Goal: Transaction & Acquisition: Purchase product/service

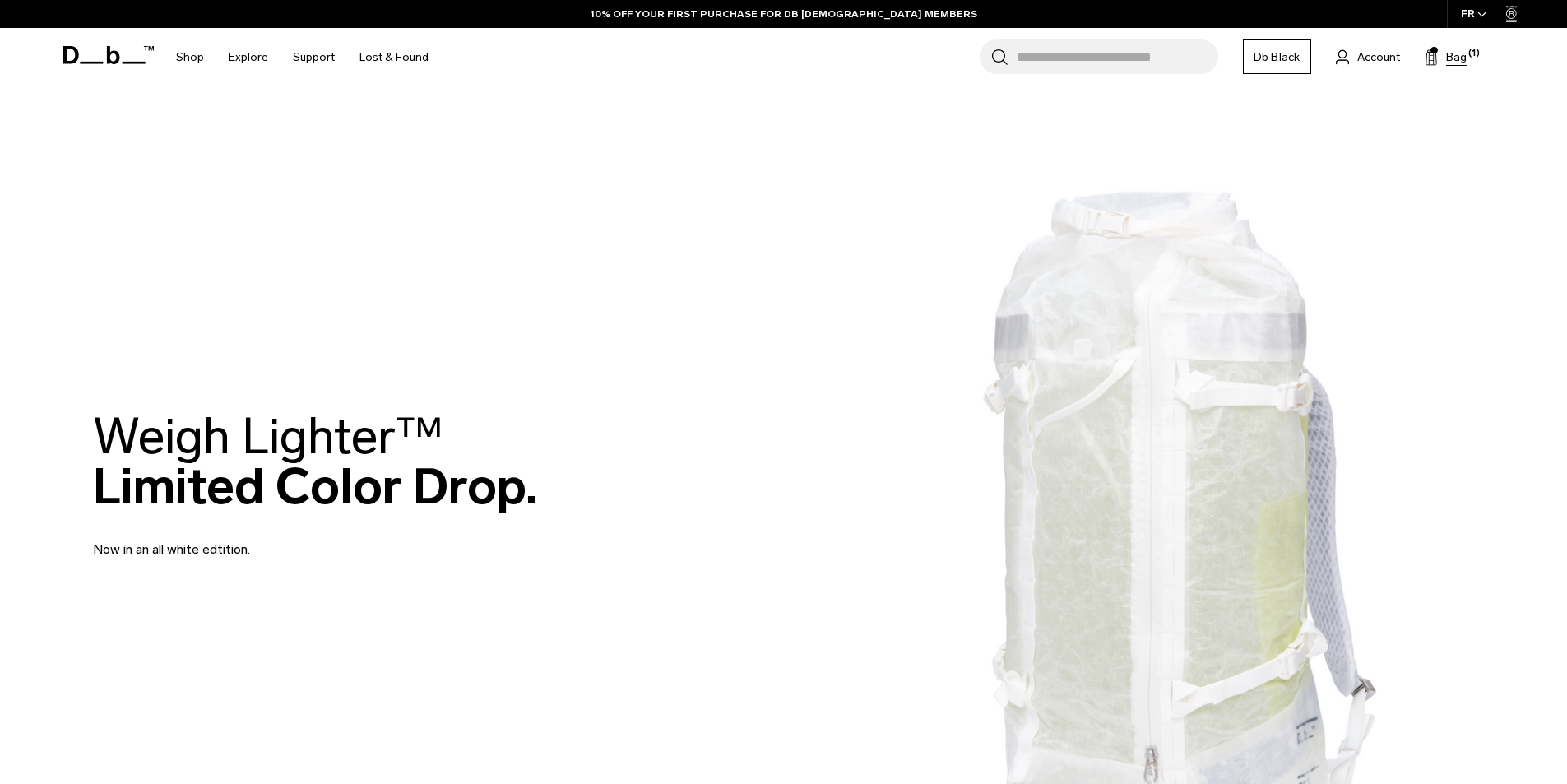
click at [1449, 66] on button "Bag (1)" at bounding box center [1446, 57] width 42 height 20
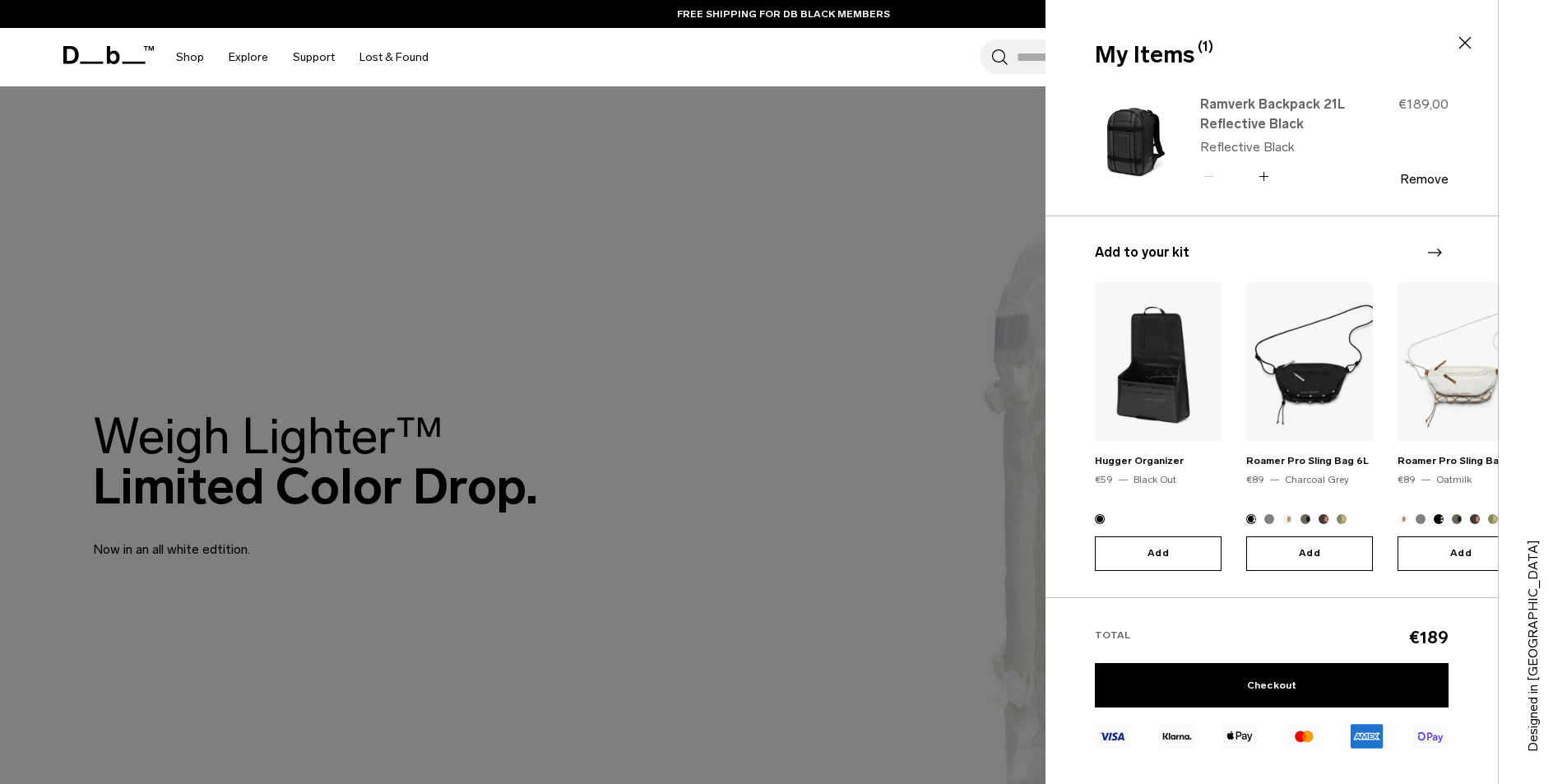
click at [1271, 111] on link "Ramverk Backpack 21L Reflective Black" at bounding box center [1273, 114] width 145 height 39
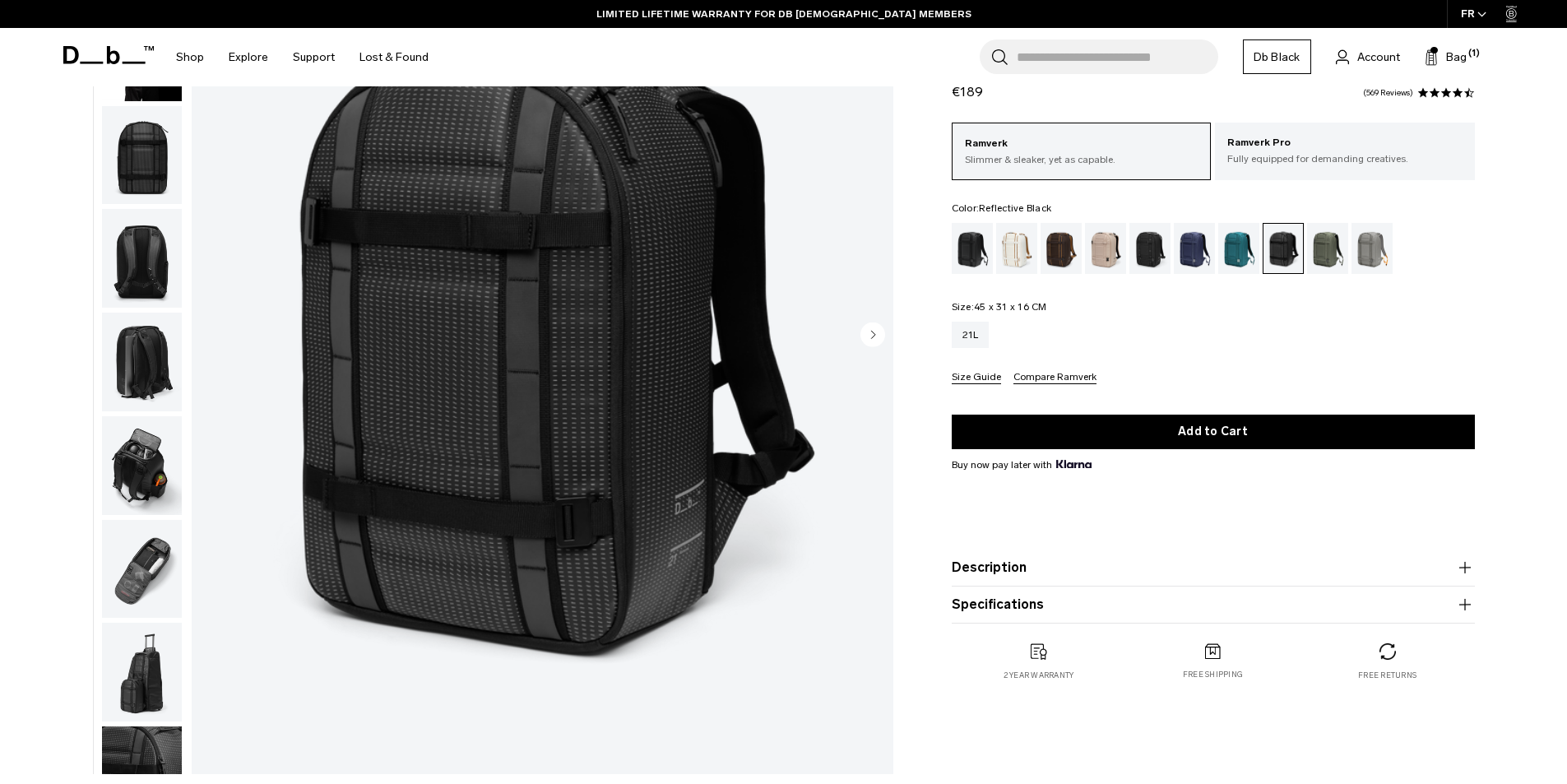
scroll to position [164, 0]
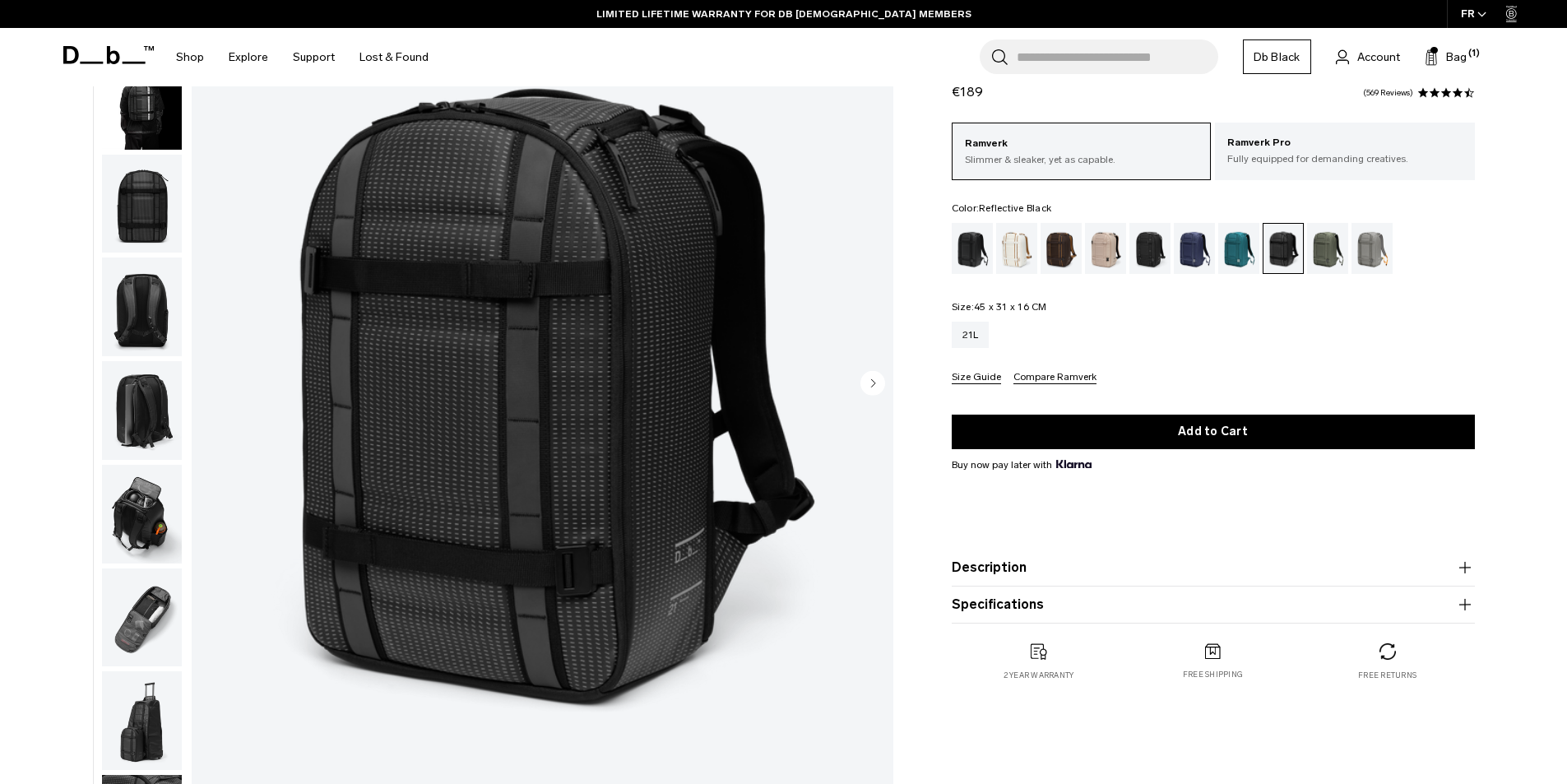
click at [160, 195] on img "button" at bounding box center [141, 203] width 79 height 99
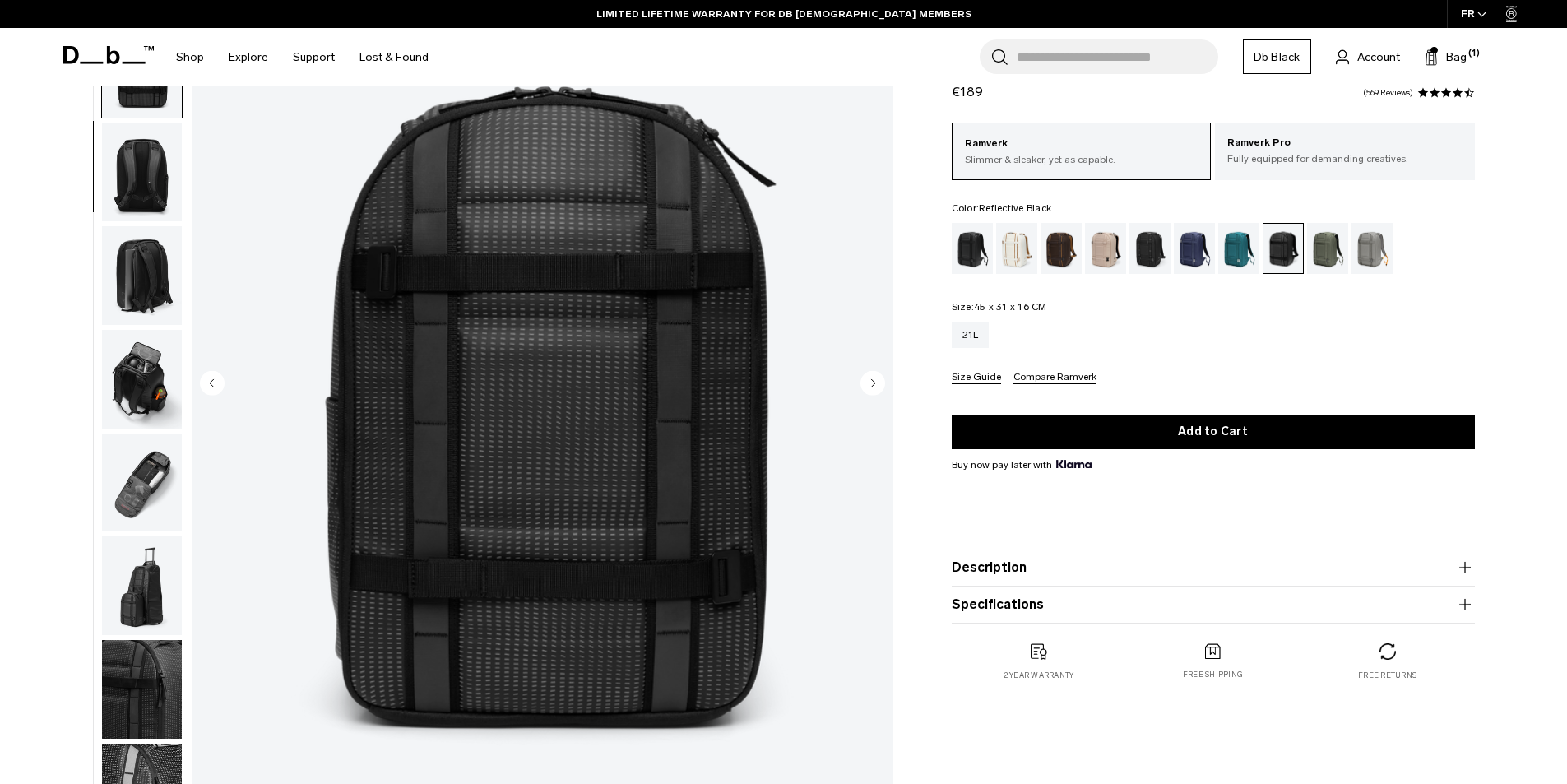
scroll to position [155, 0]
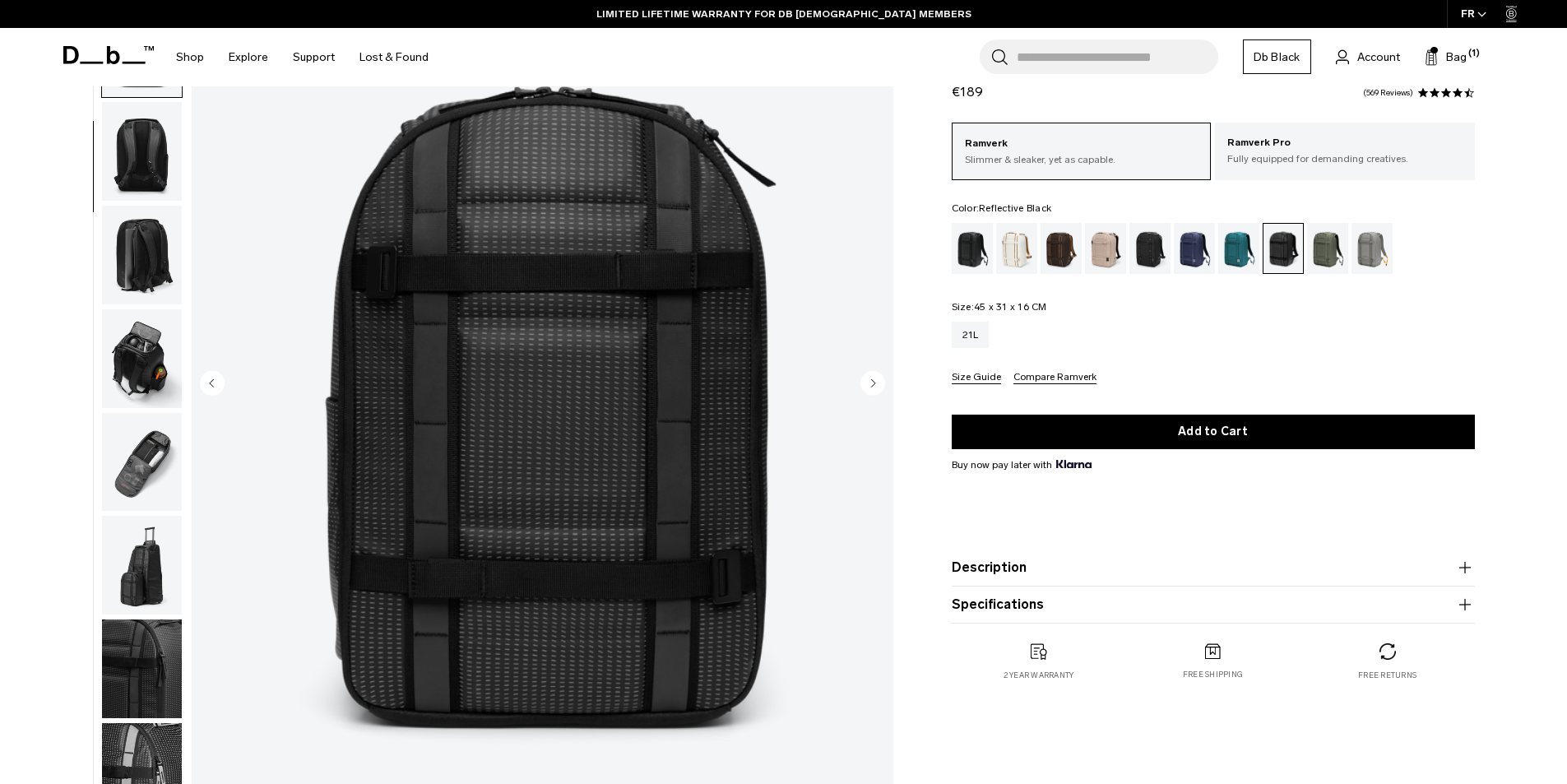
click at [160, 236] on img "button" at bounding box center [141, 255] width 79 height 99
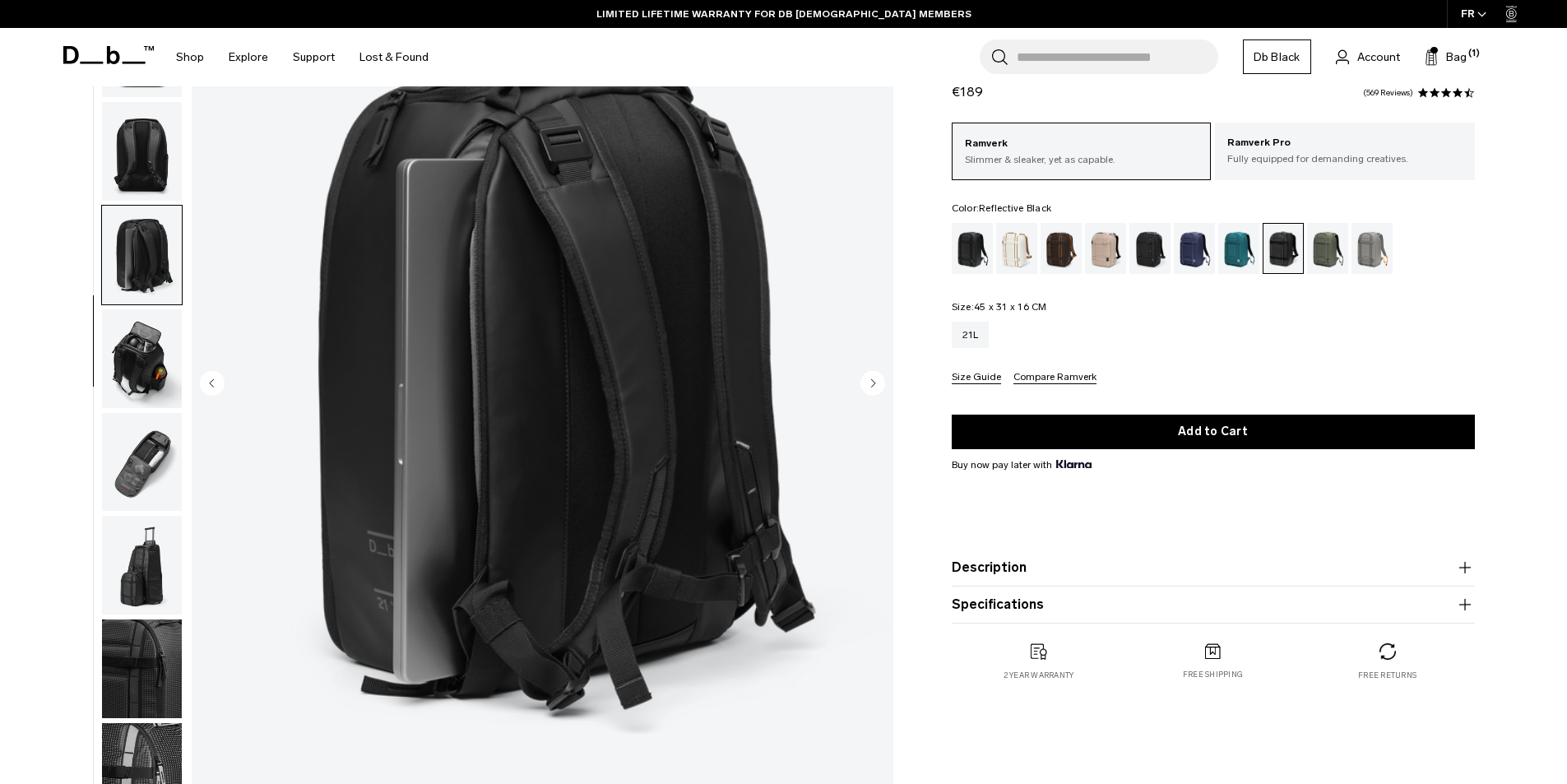
click at [115, 351] on img "button" at bounding box center [141, 359] width 79 height 99
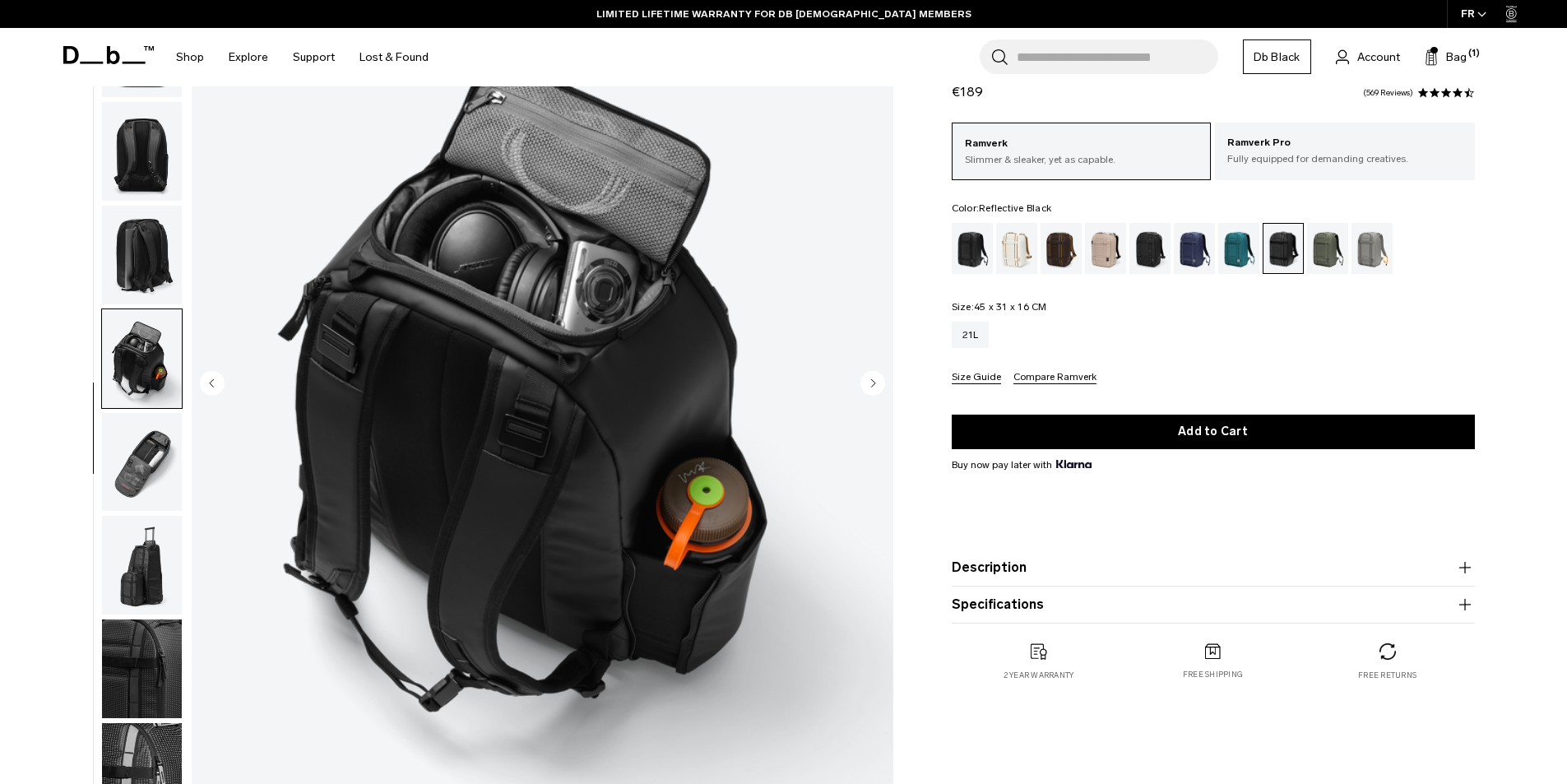
click at [123, 450] on img "button" at bounding box center [141, 462] width 79 height 99
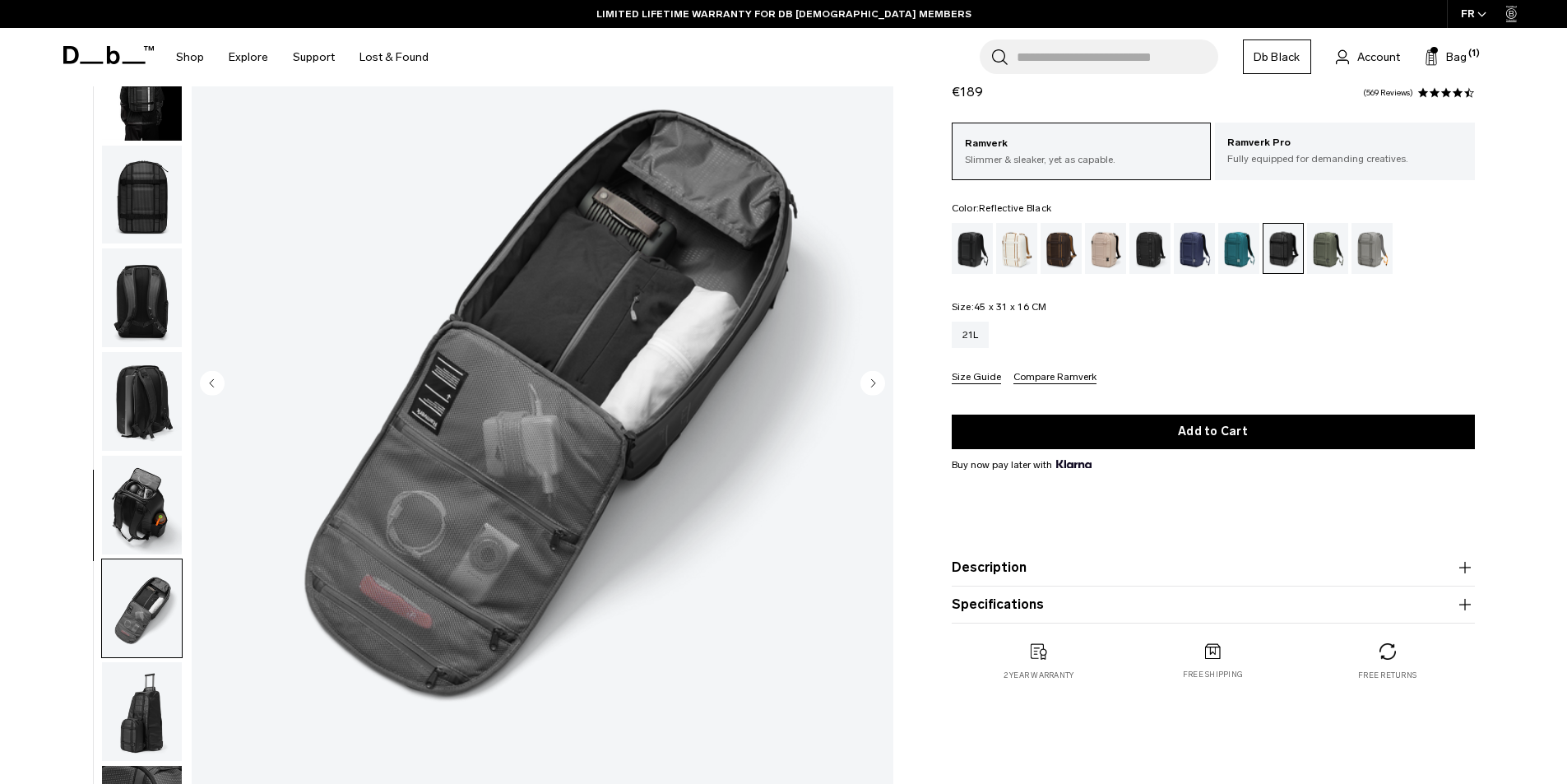
scroll to position [0, 0]
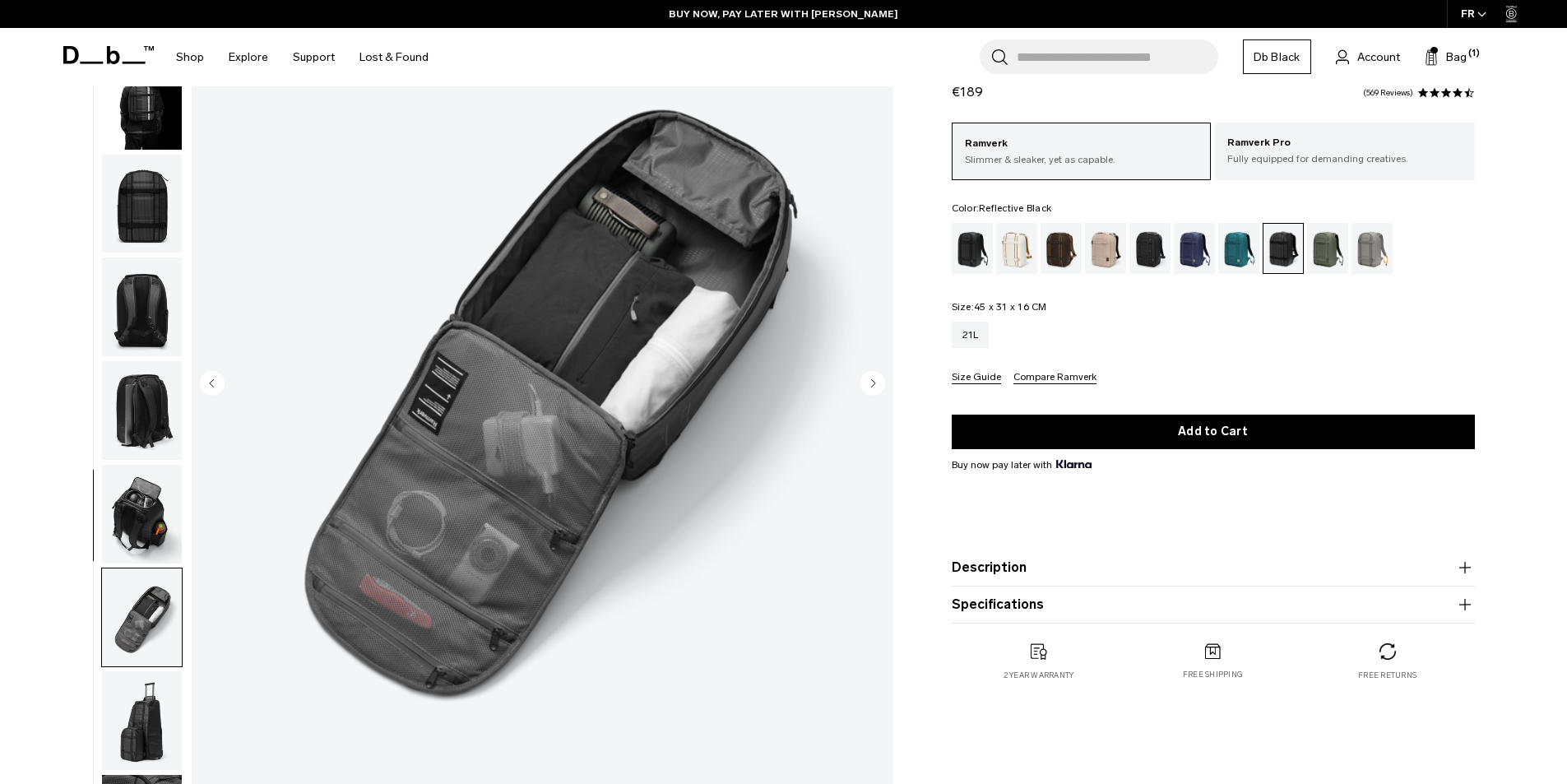
click at [162, 132] on img "button" at bounding box center [141, 100] width 79 height 99
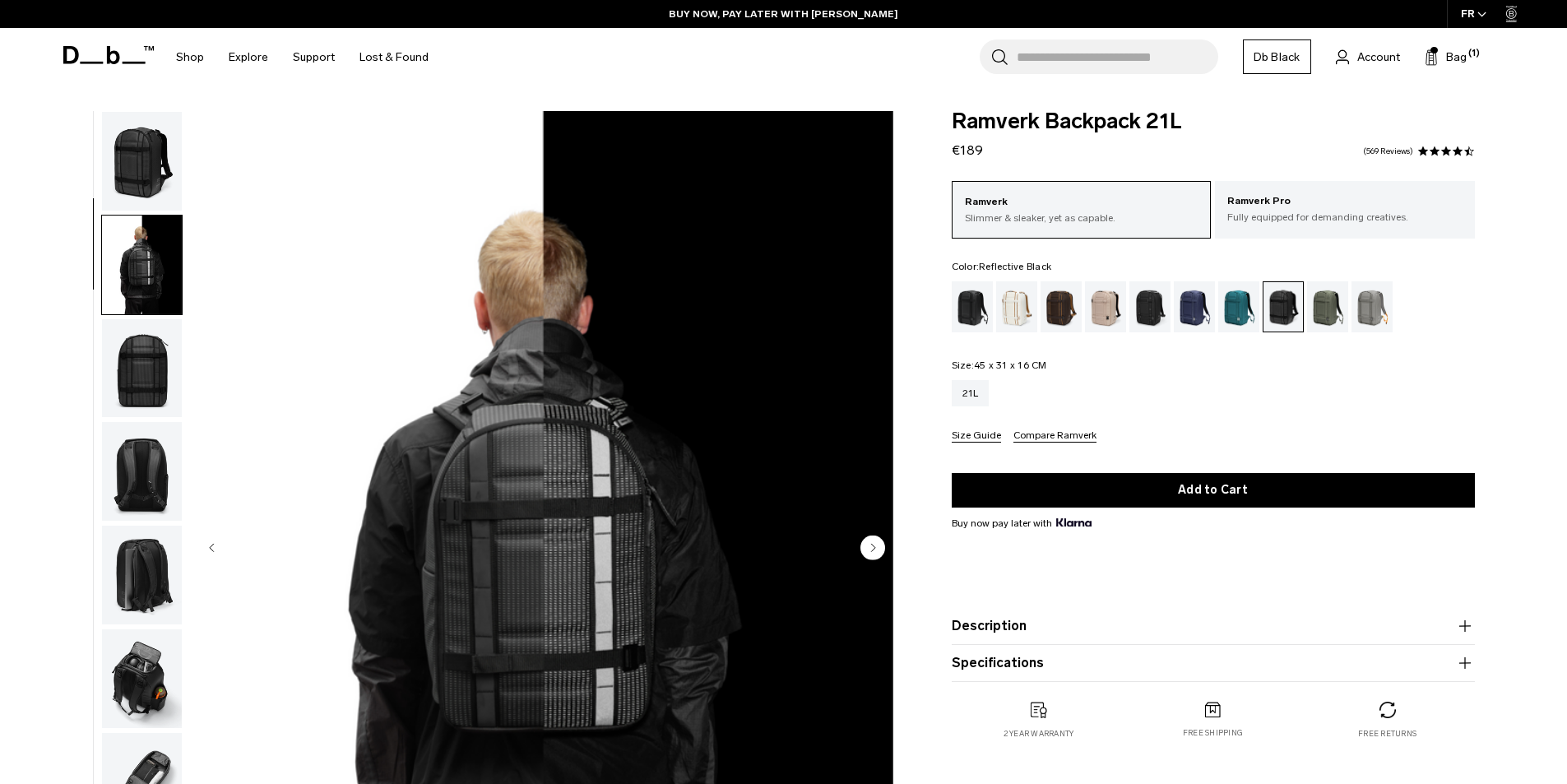
click at [145, 165] on img "button" at bounding box center [141, 161] width 79 height 99
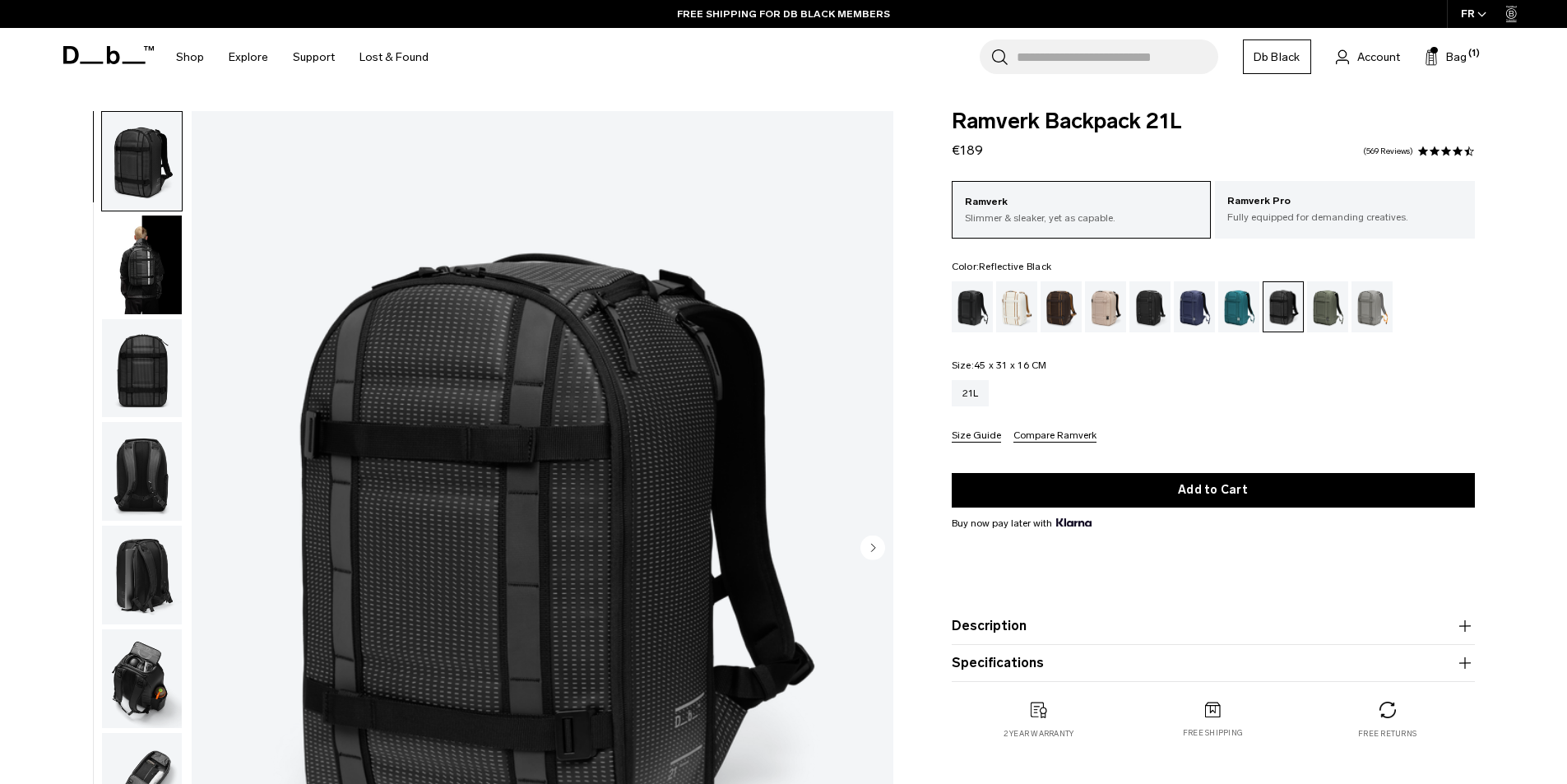
click at [163, 261] on img "button" at bounding box center [141, 265] width 79 height 99
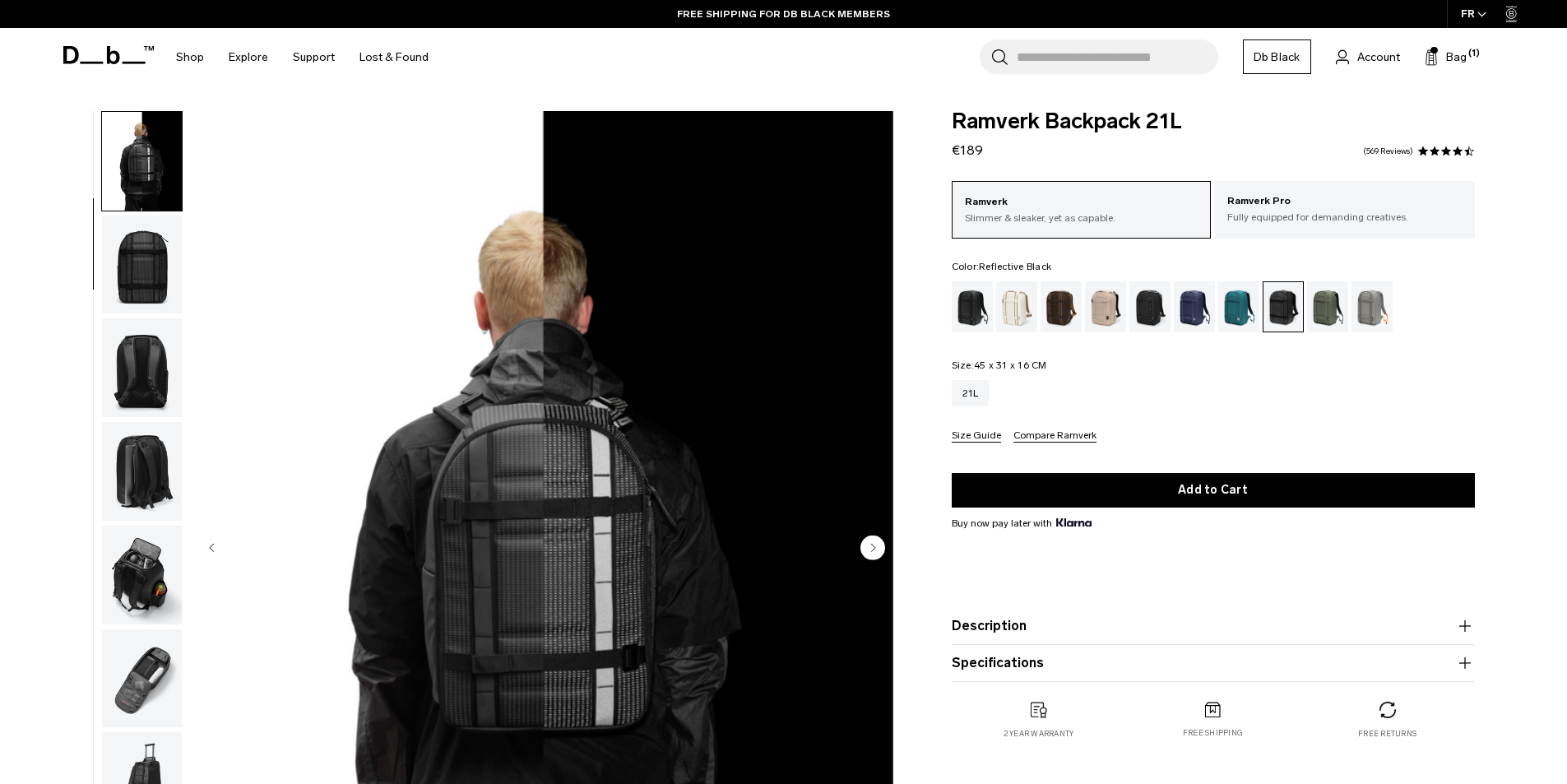
click at [151, 290] on img "button" at bounding box center [141, 265] width 79 height 99
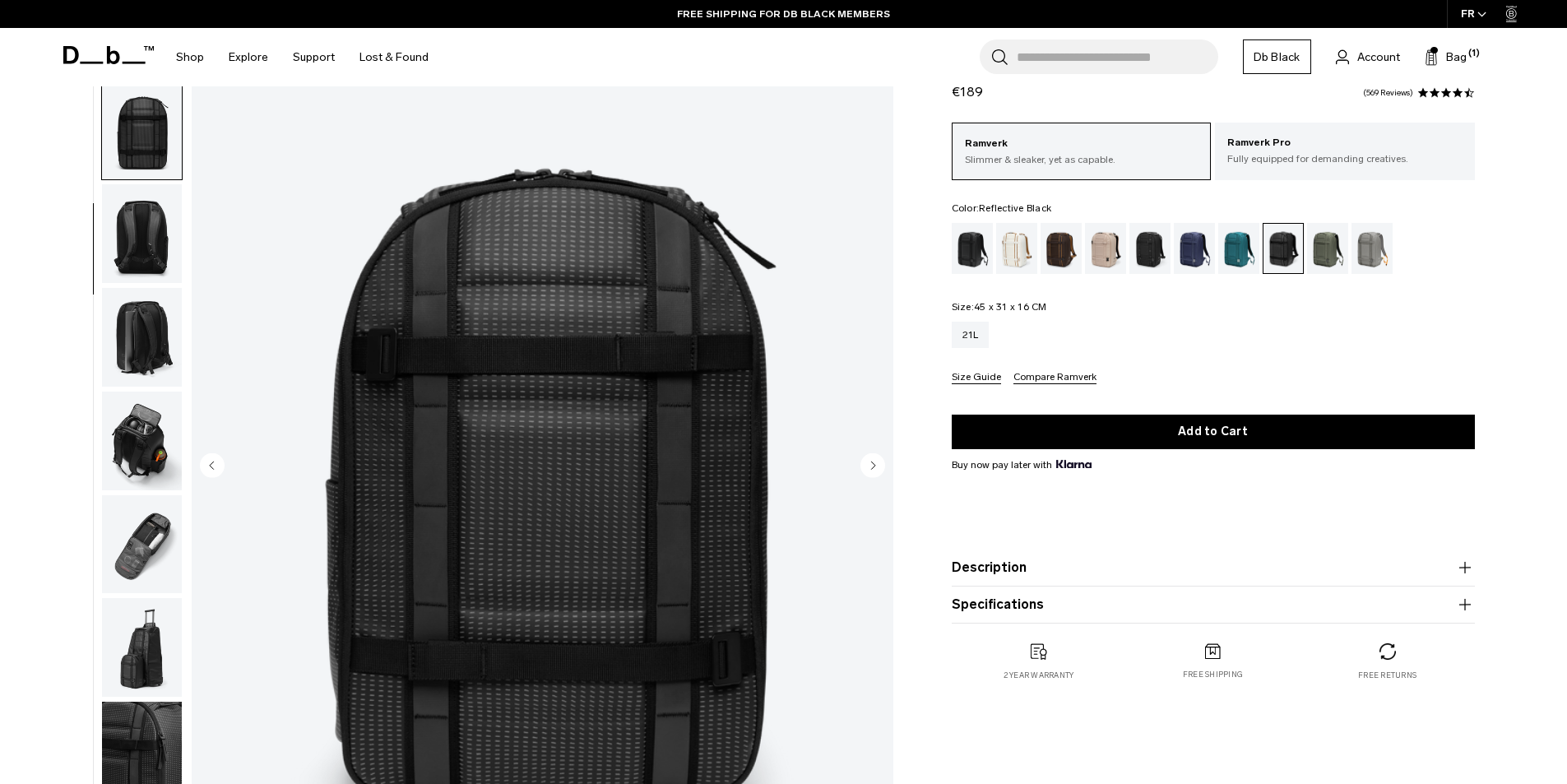
scroll to position [164, 0]
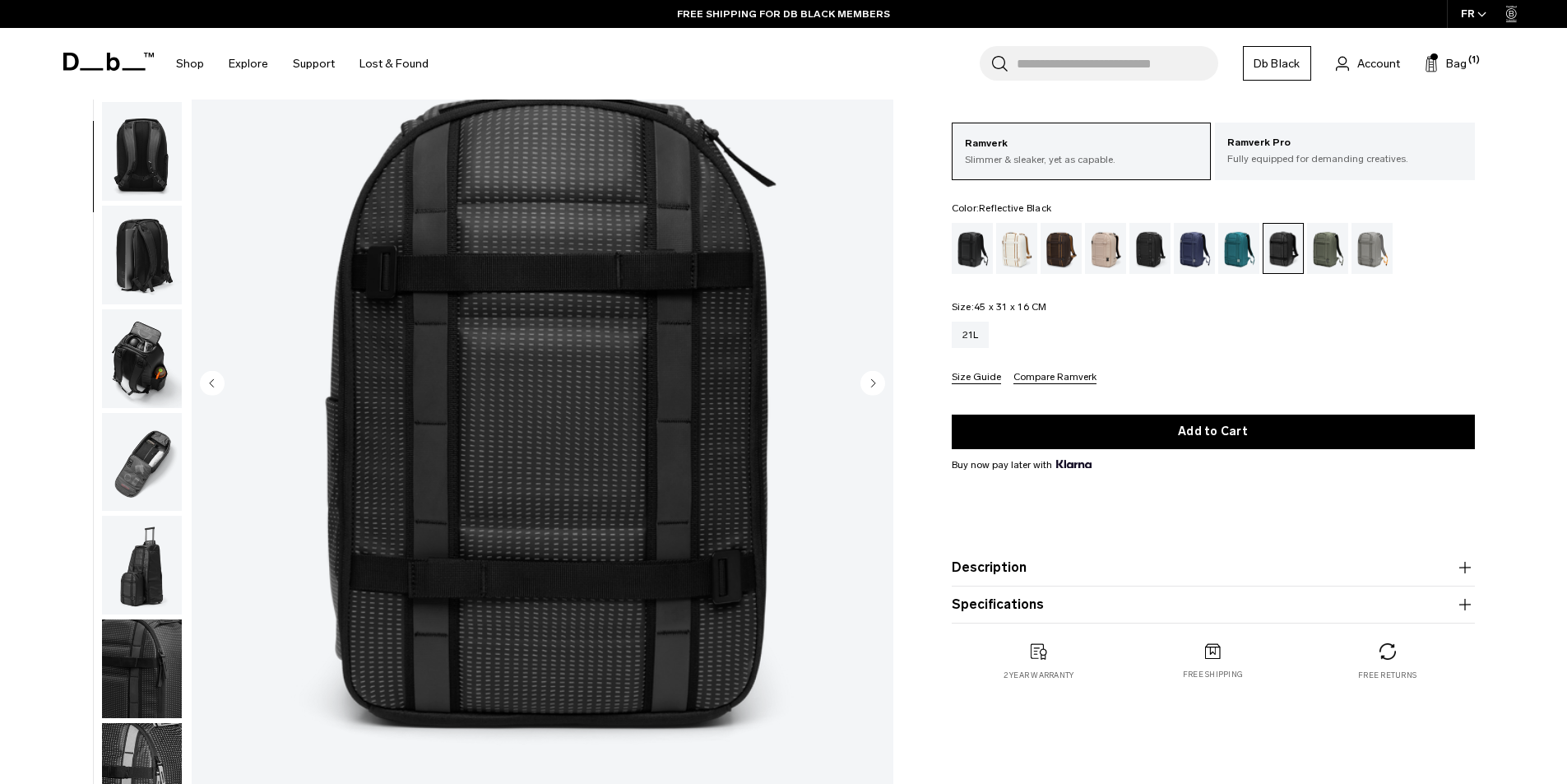
click at [124, 180] on img "button" at bounding box center [141, 151] width 79 height 99
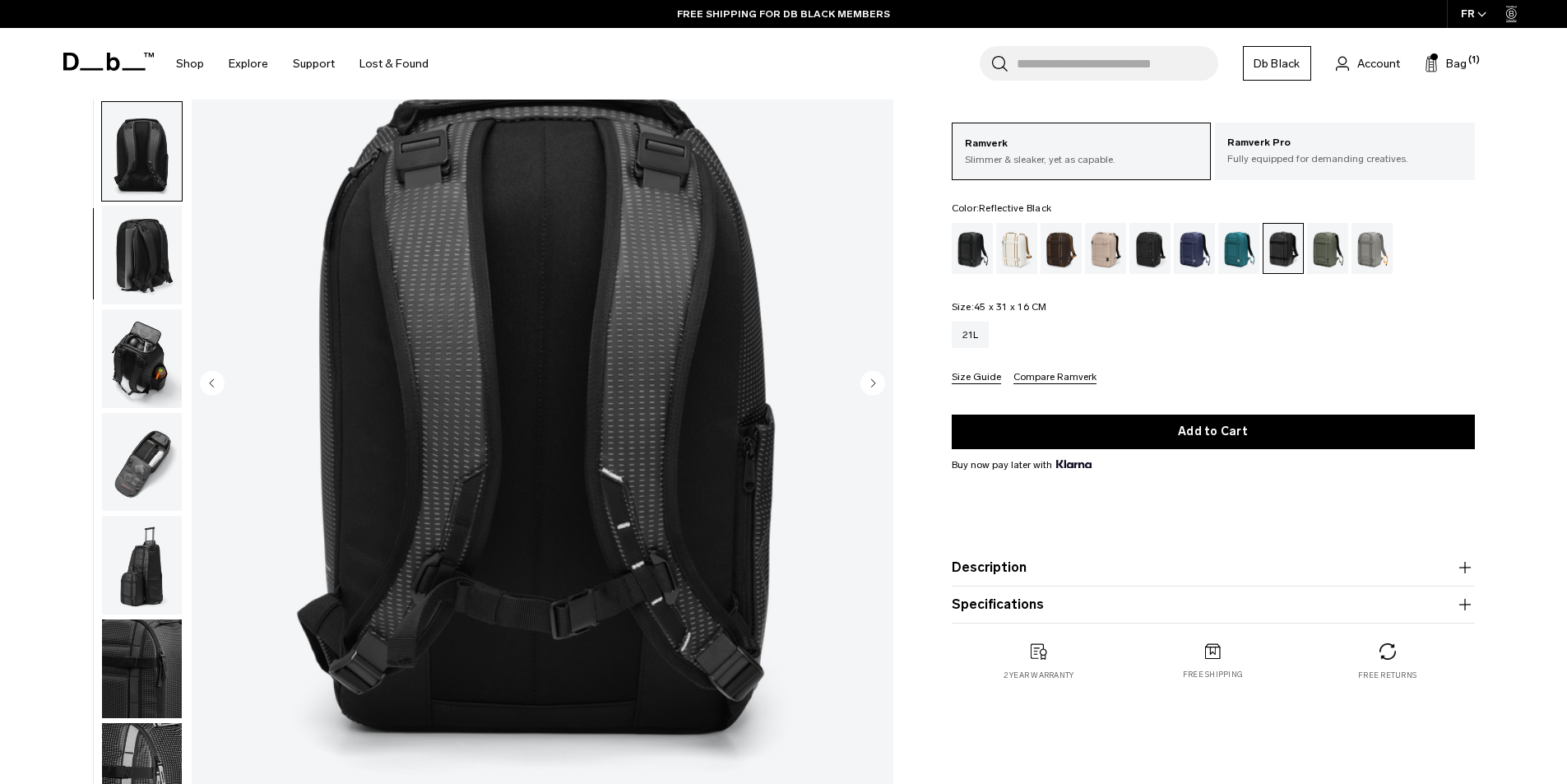
click at [143, 239] on img "button" at bounding box center [141, 255] width 79 height 99
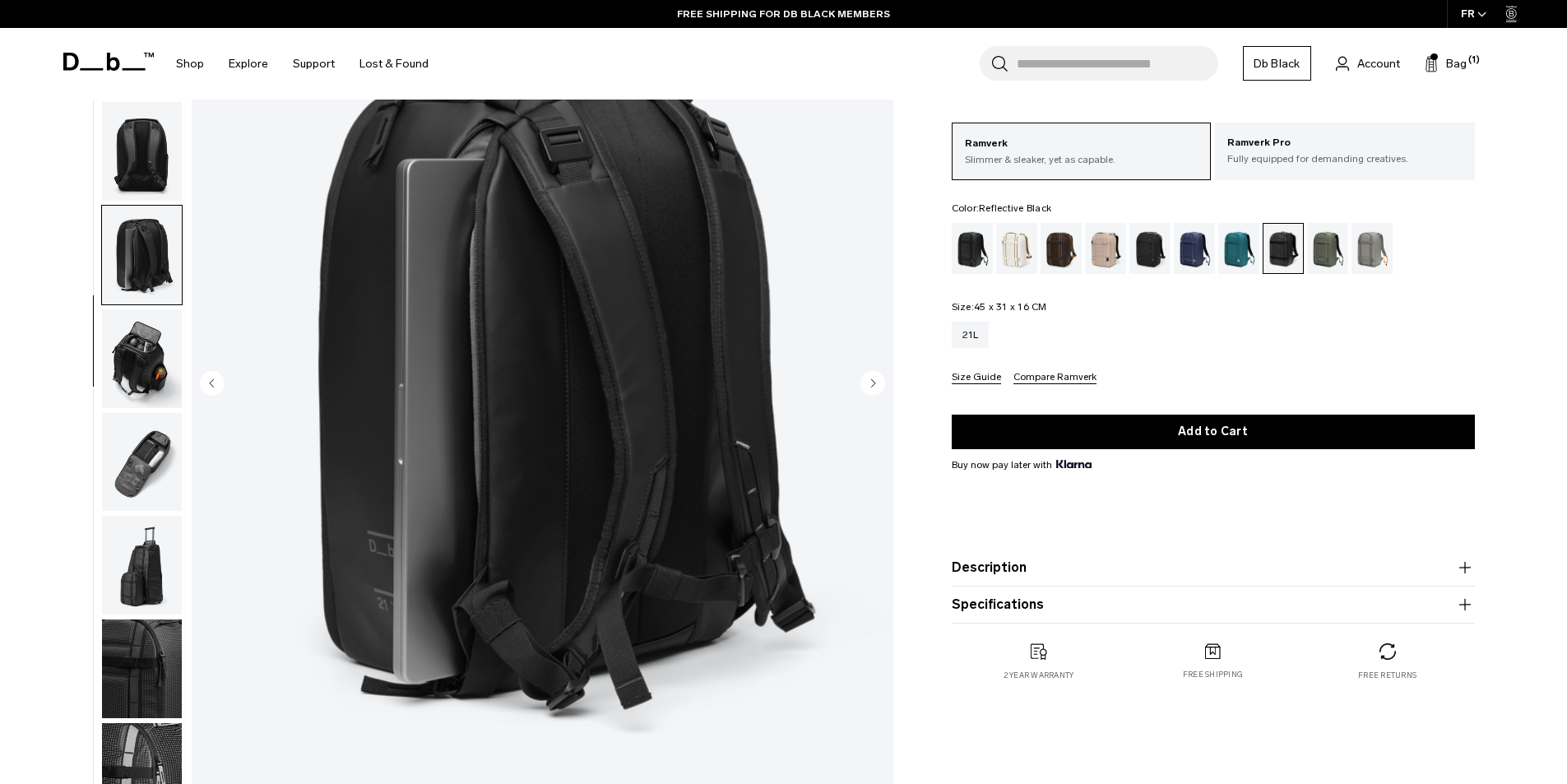
click at [136, 331] on img "button" at bounding box center [141, 359] width 79 height 99
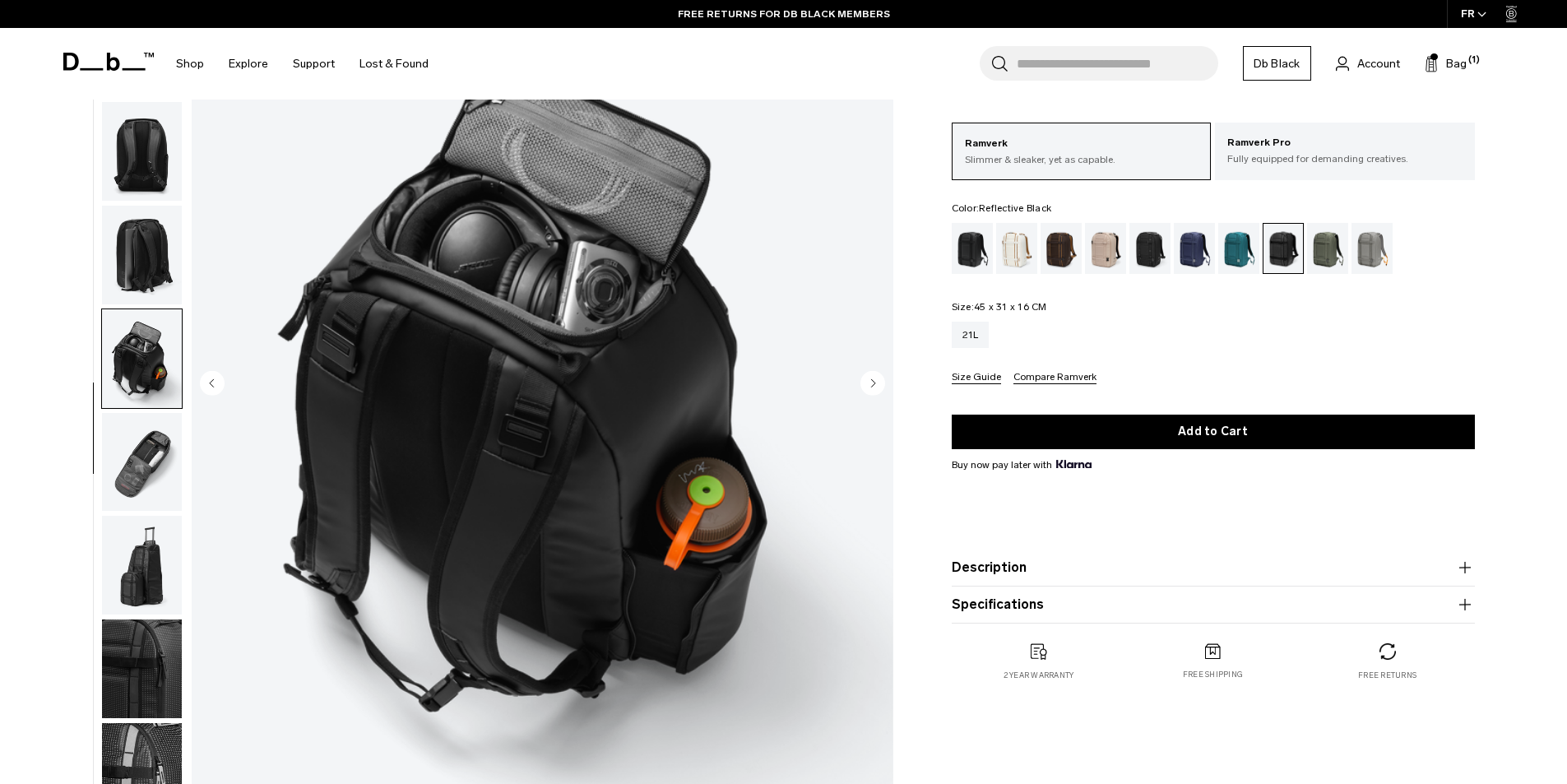
click at [162, 455] on img "button" at bounding box center [141, 462] width 79 height 99
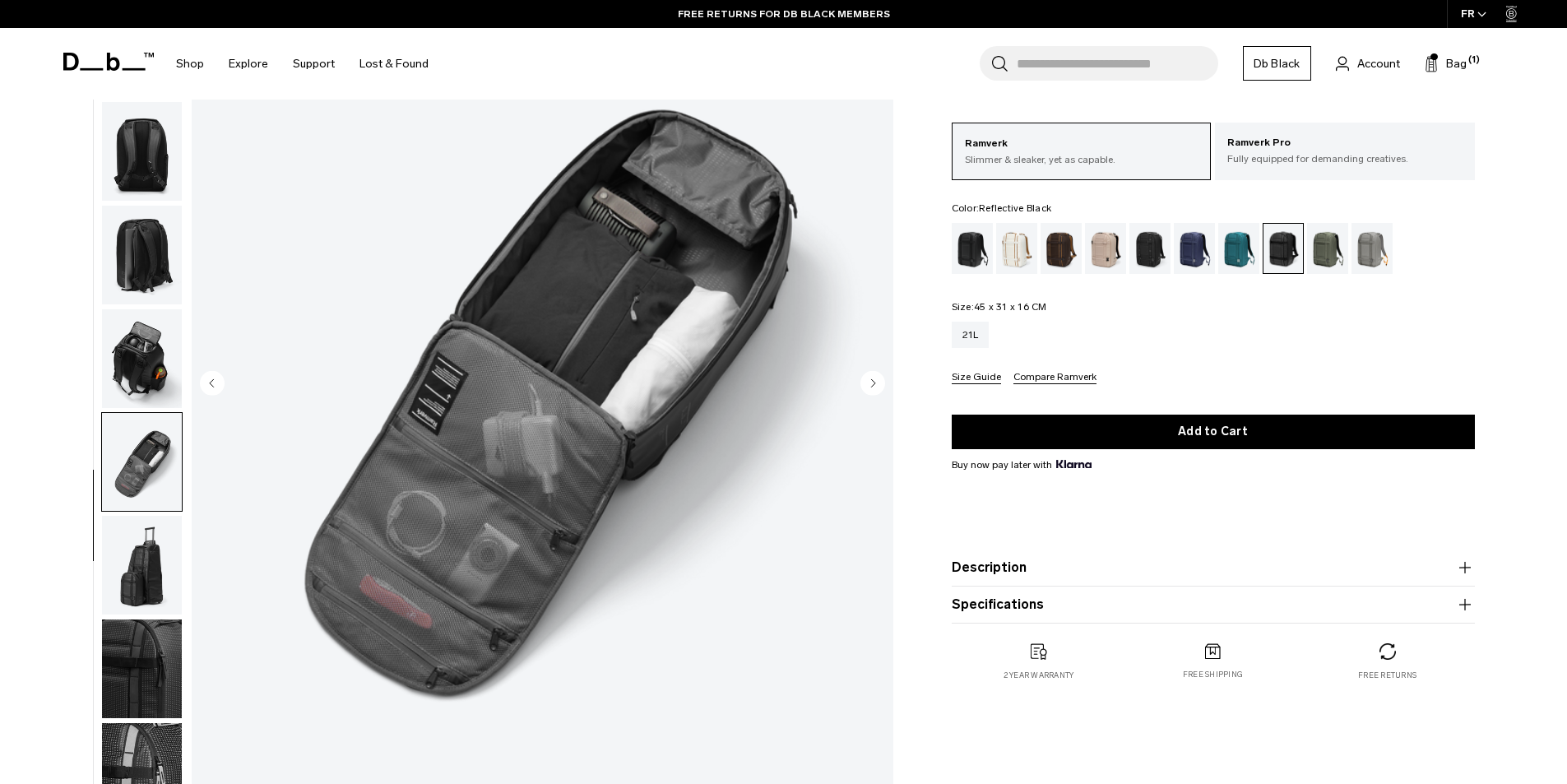
drag, startPoint x: 121, startPoint y: 529, endPoint x: 54, endPoint y: 516, distance: 68.2
click at [54, 516] on div "07 / 10" at bounding box center [473, 388] width 859 height 884
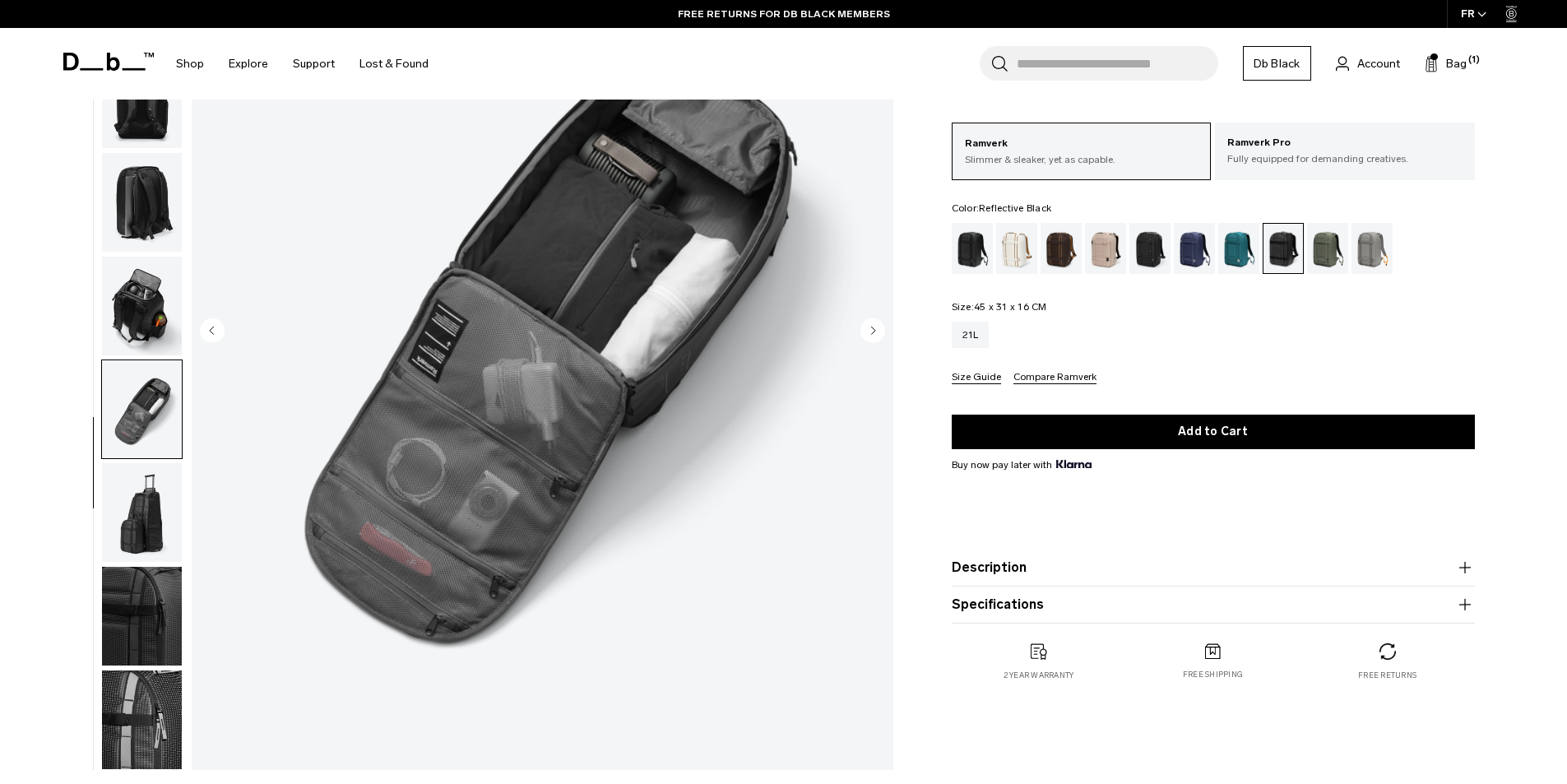
scroll to position [247, 0]
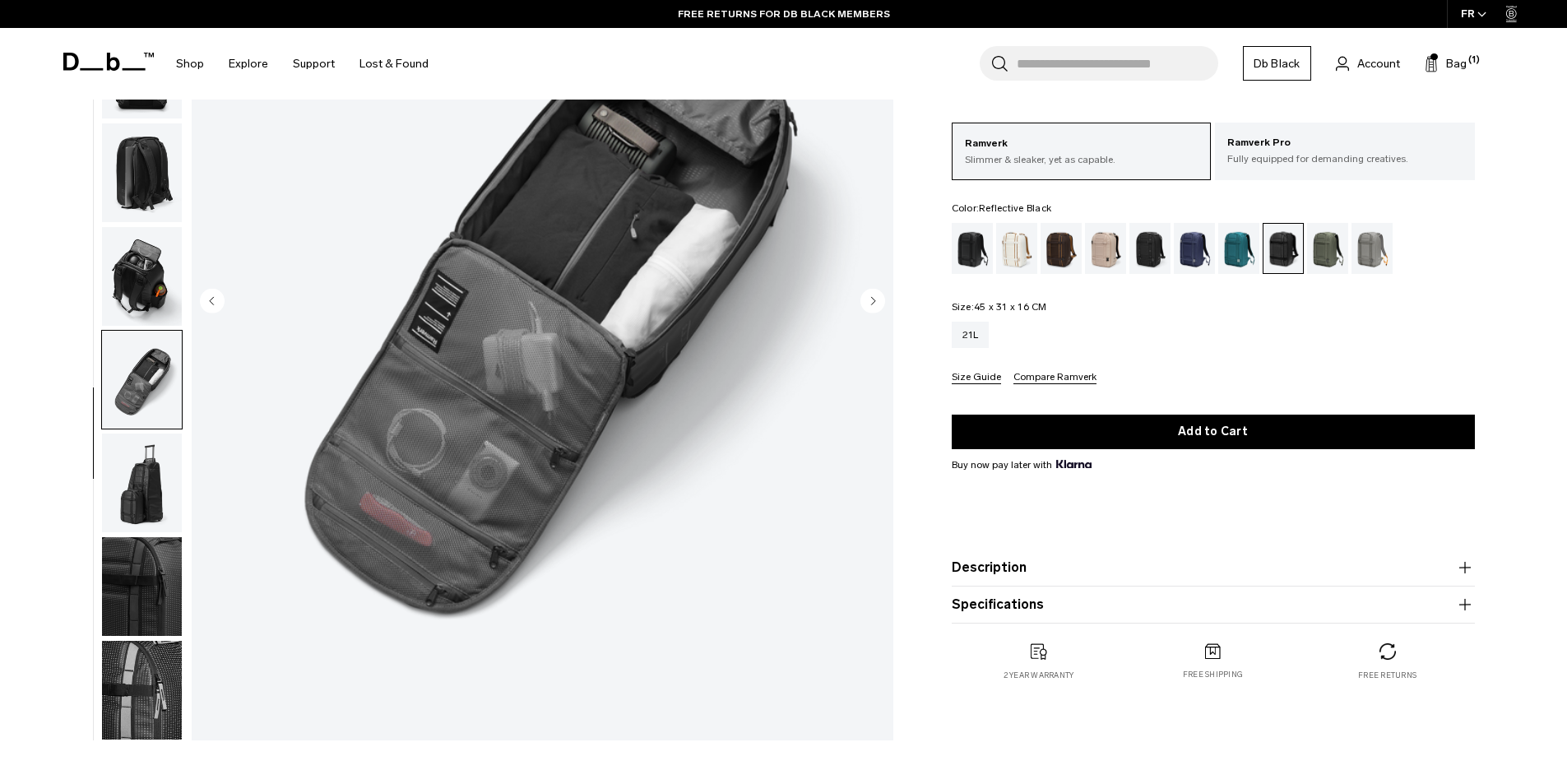
click at [144, 500] on img "button" at bounding box center [141, 483] width 79 height 99
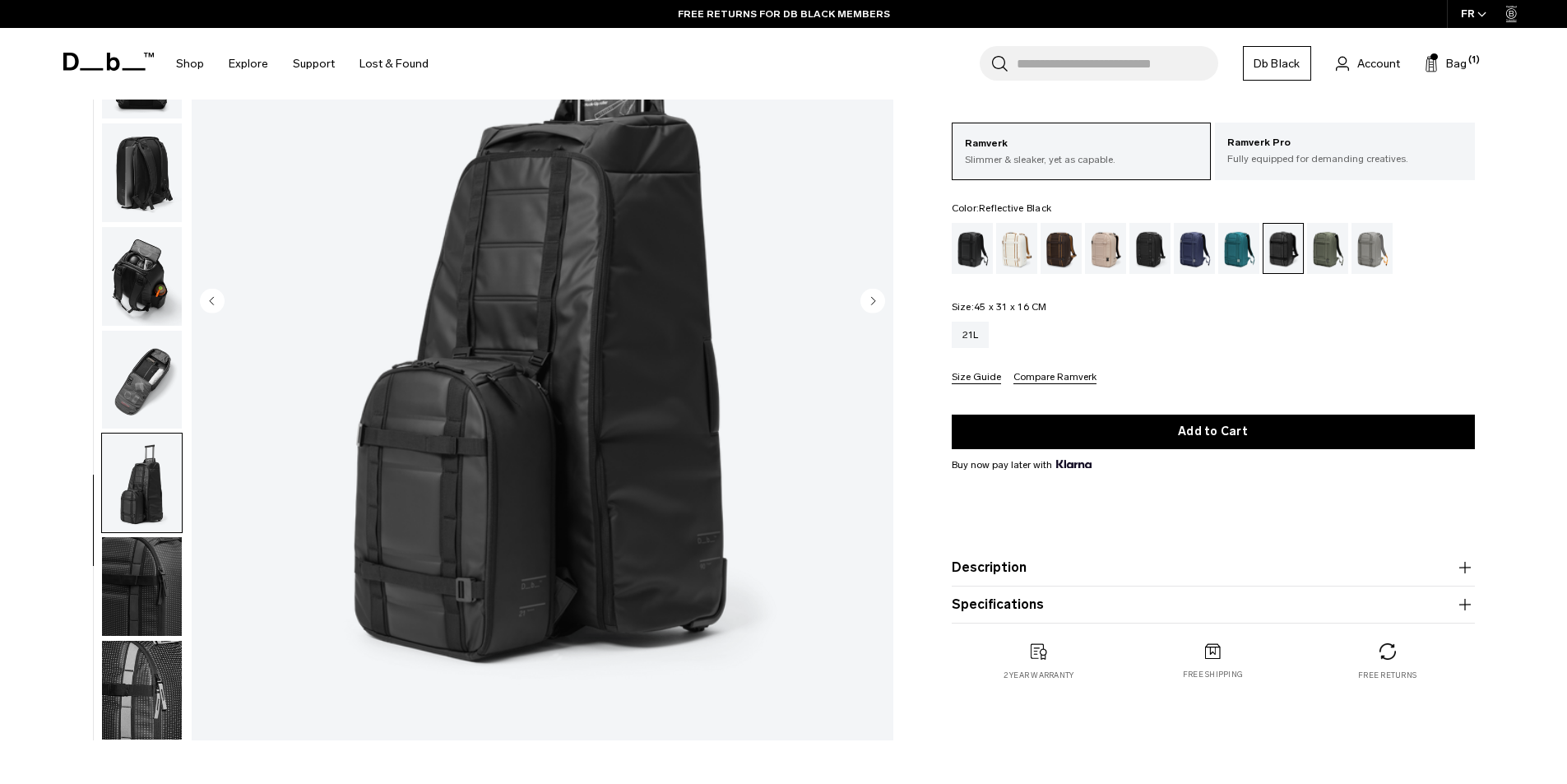
click at [141, 556] on img "button" at bounding box center [141, 586] width 79 height 99
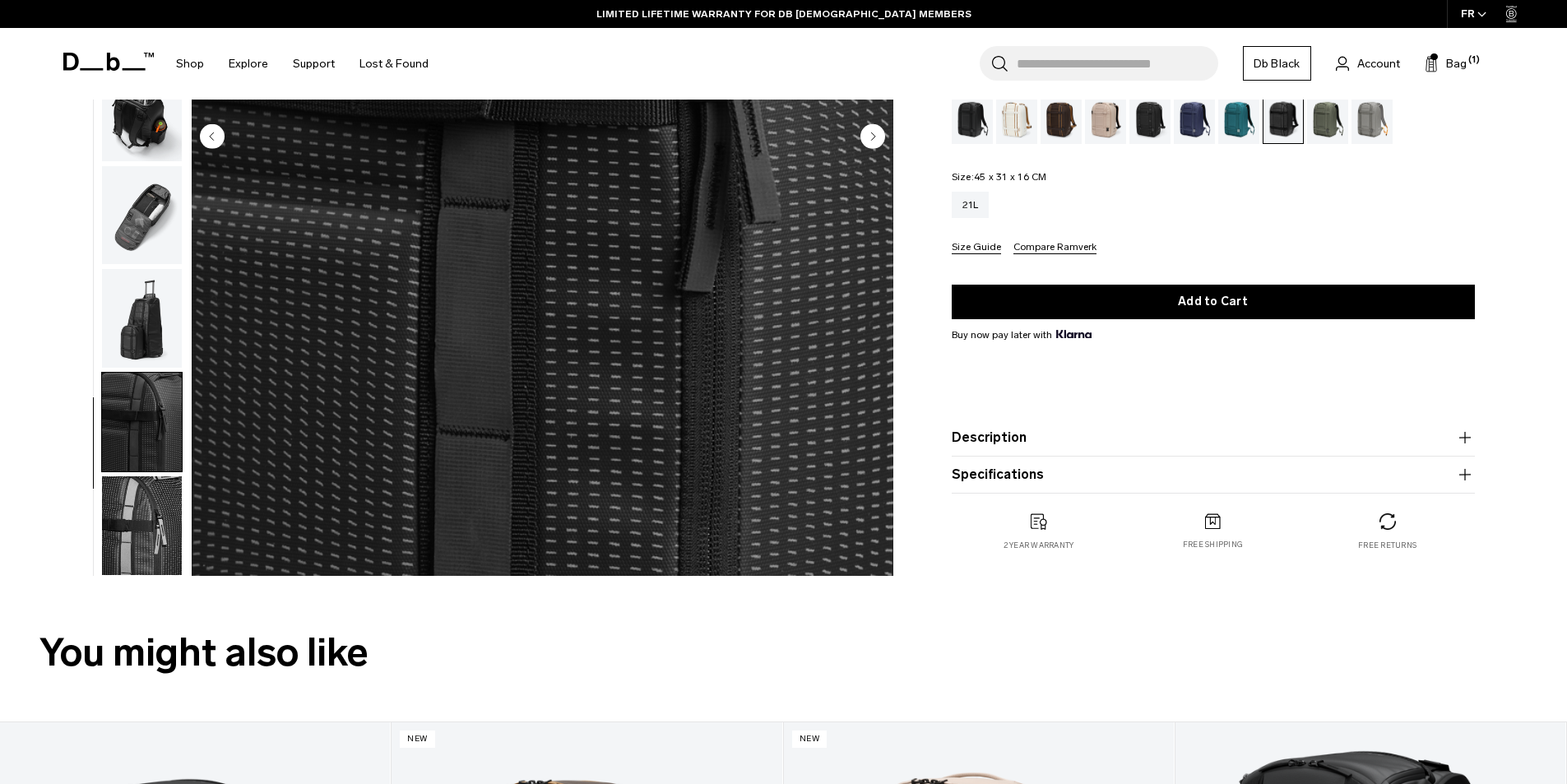
click at [147, 558] on img "button" at bounding box center [141, 525] width 79 height 99
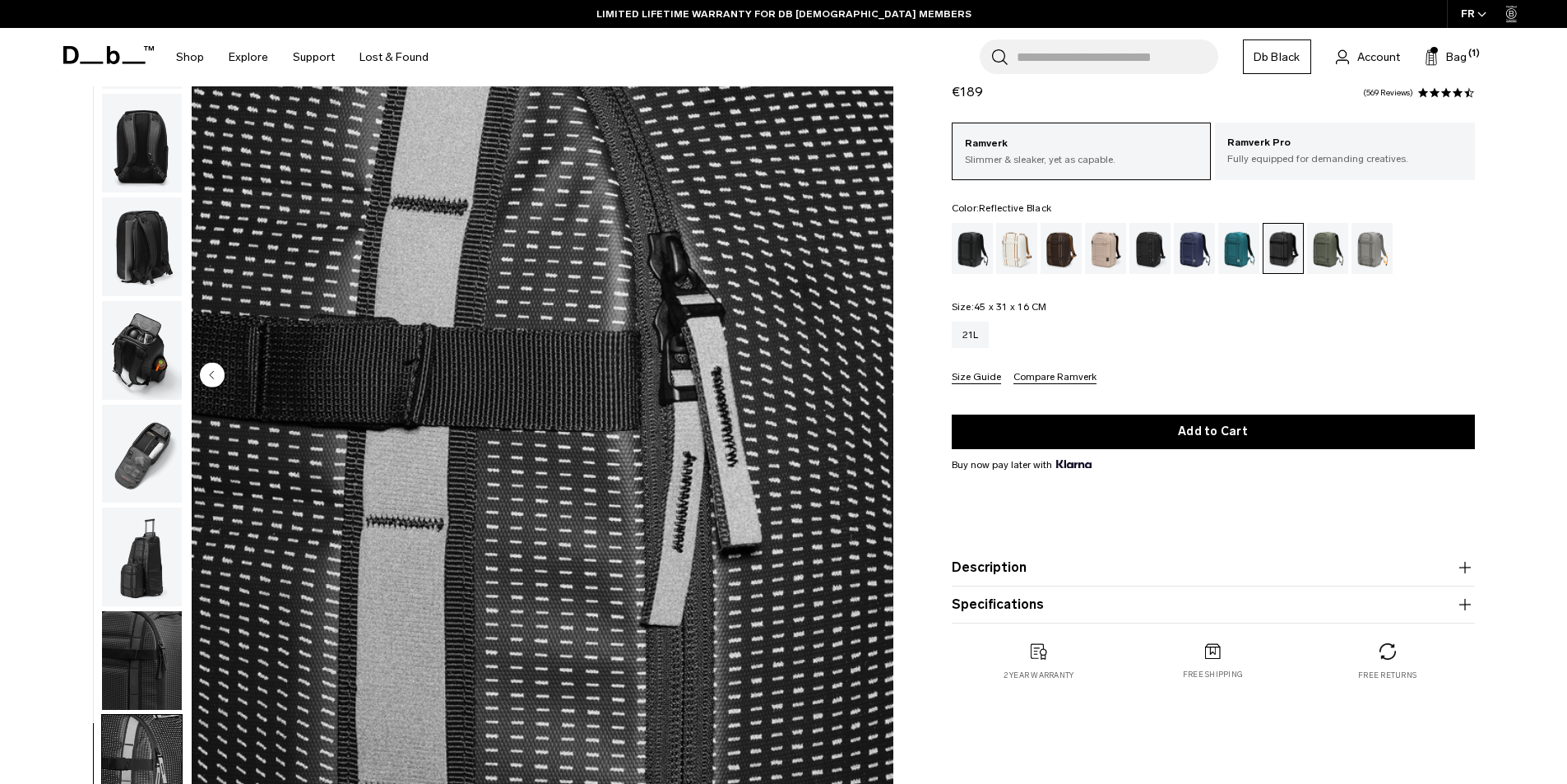
scroll to position [82, 0]
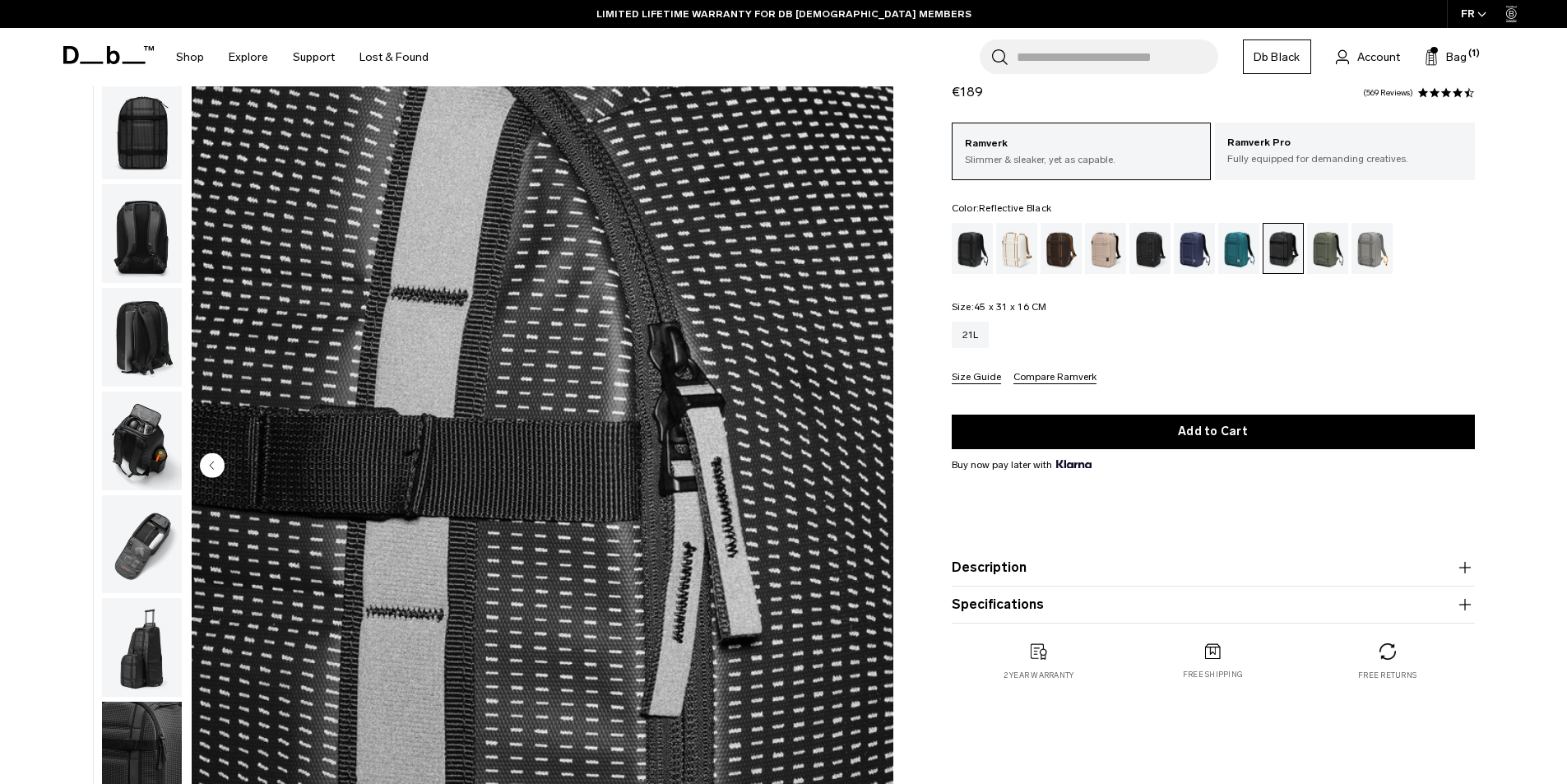
click at [157, 143] on img "button" at bounding box center [141, 130] width 79 height 99
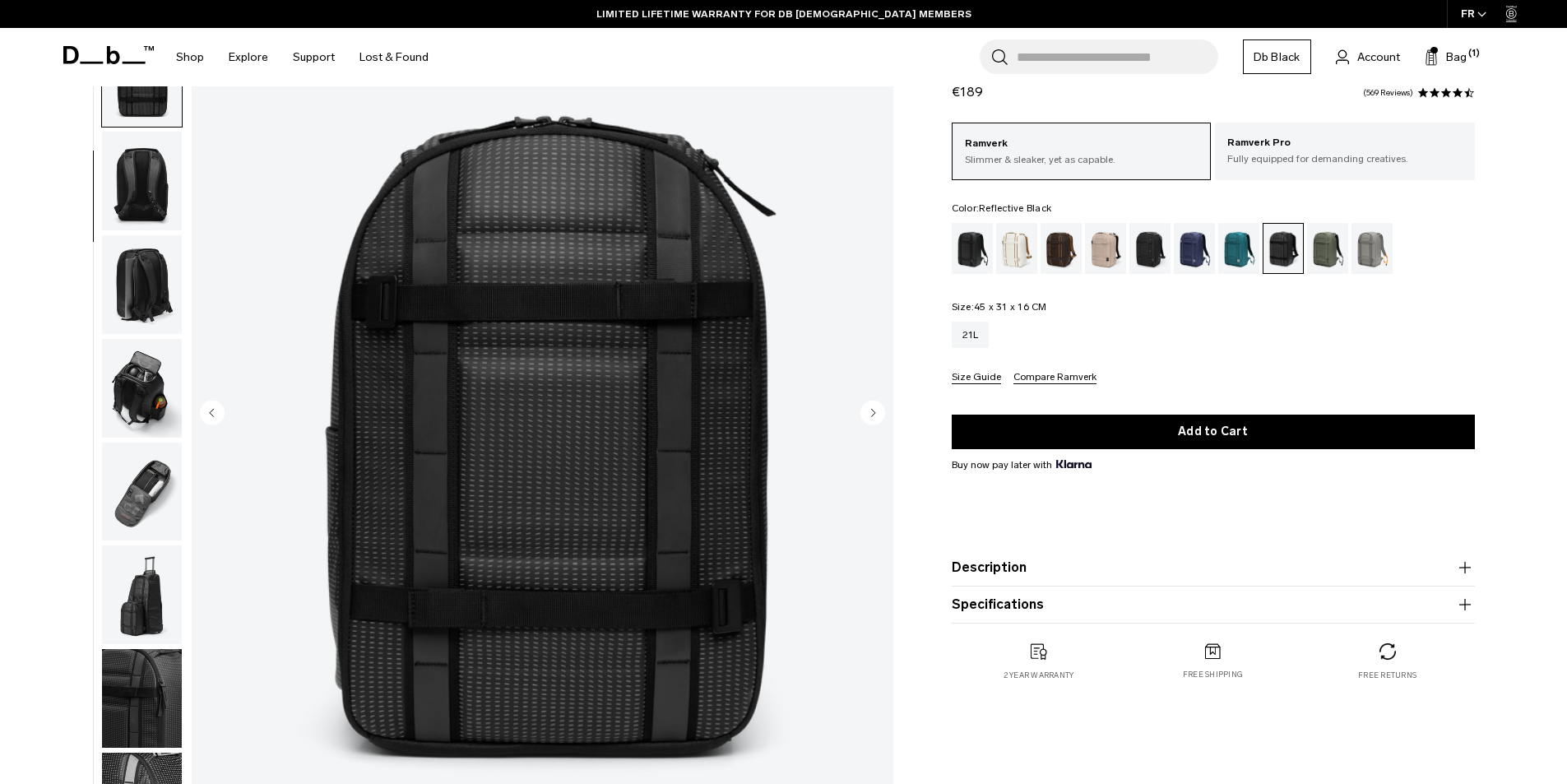
scroll to position [164, 0]
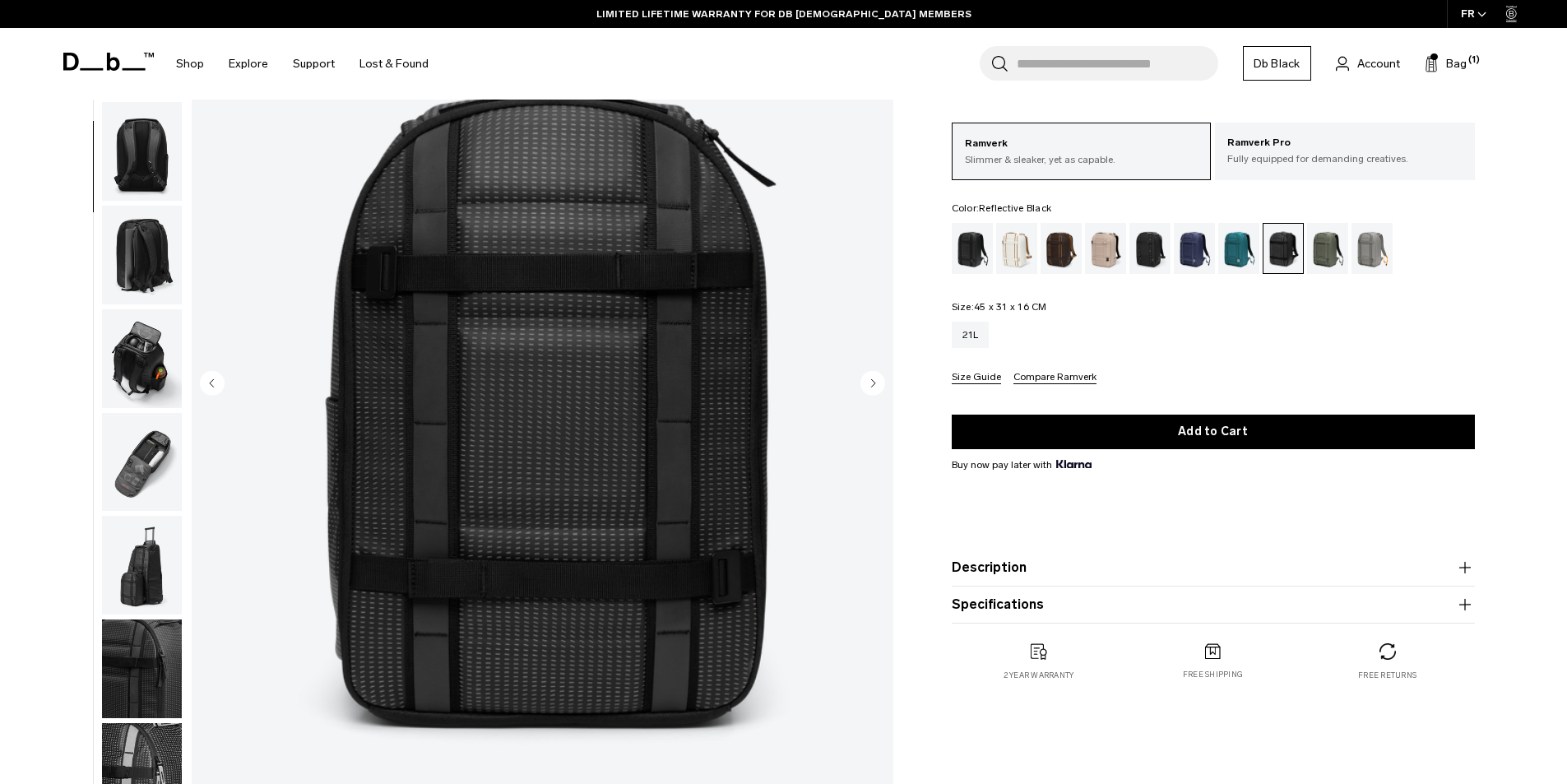
drag, startPoint x: 601, startPoint y: 420, endPoint x: 1125, endPoint y: 327, distance: 532.2
click at [1137, 339] on div "21L" at bounding box center [1214, 335] width 523 height 27
click at [1064, 259] on div "Espresso" at bounding box center [1061, 248] width 42 height 51
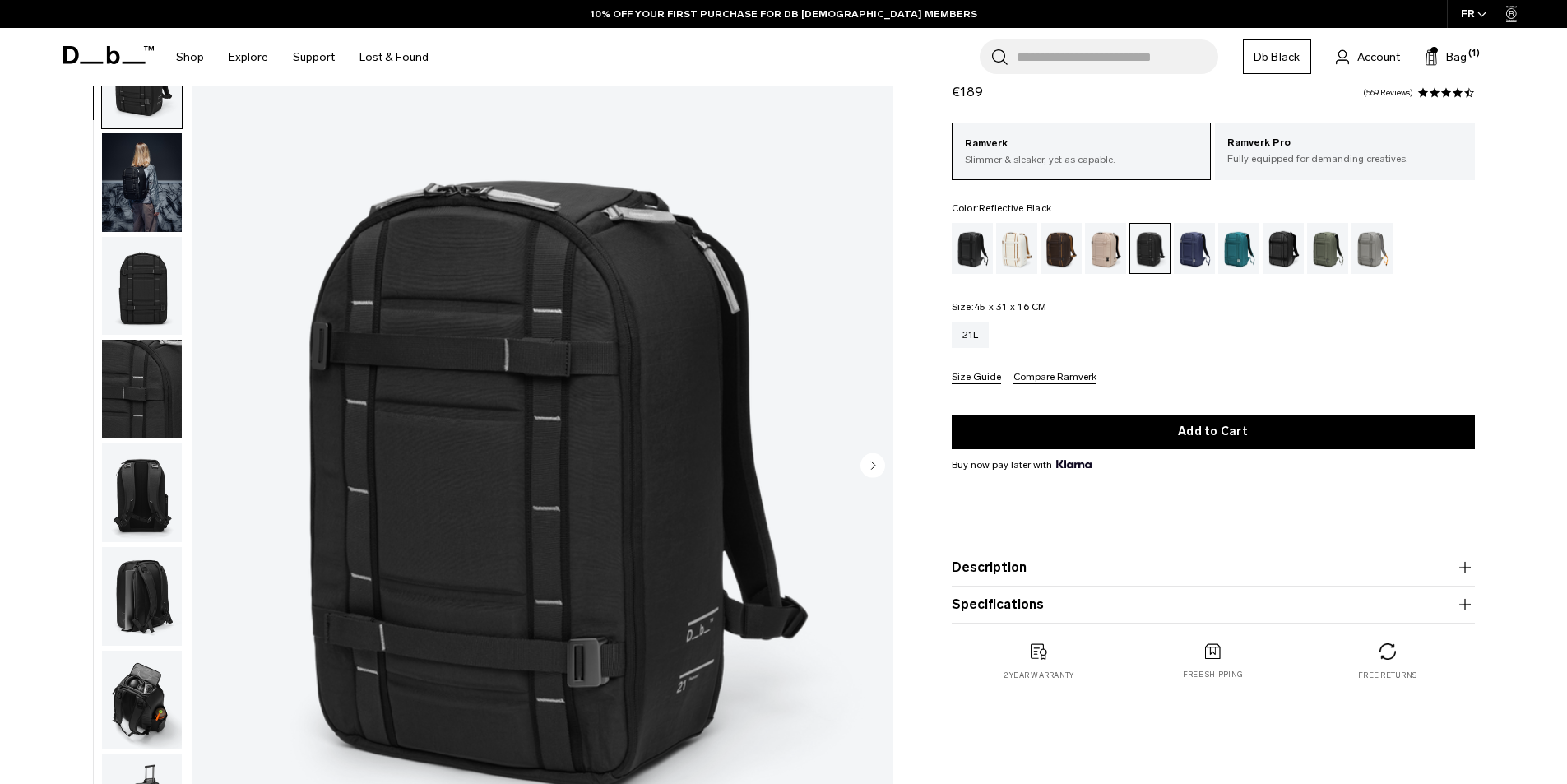
click at [1290, 258] on div "Reflective Black" at bounding box center [1283, 248] width 42 height 51
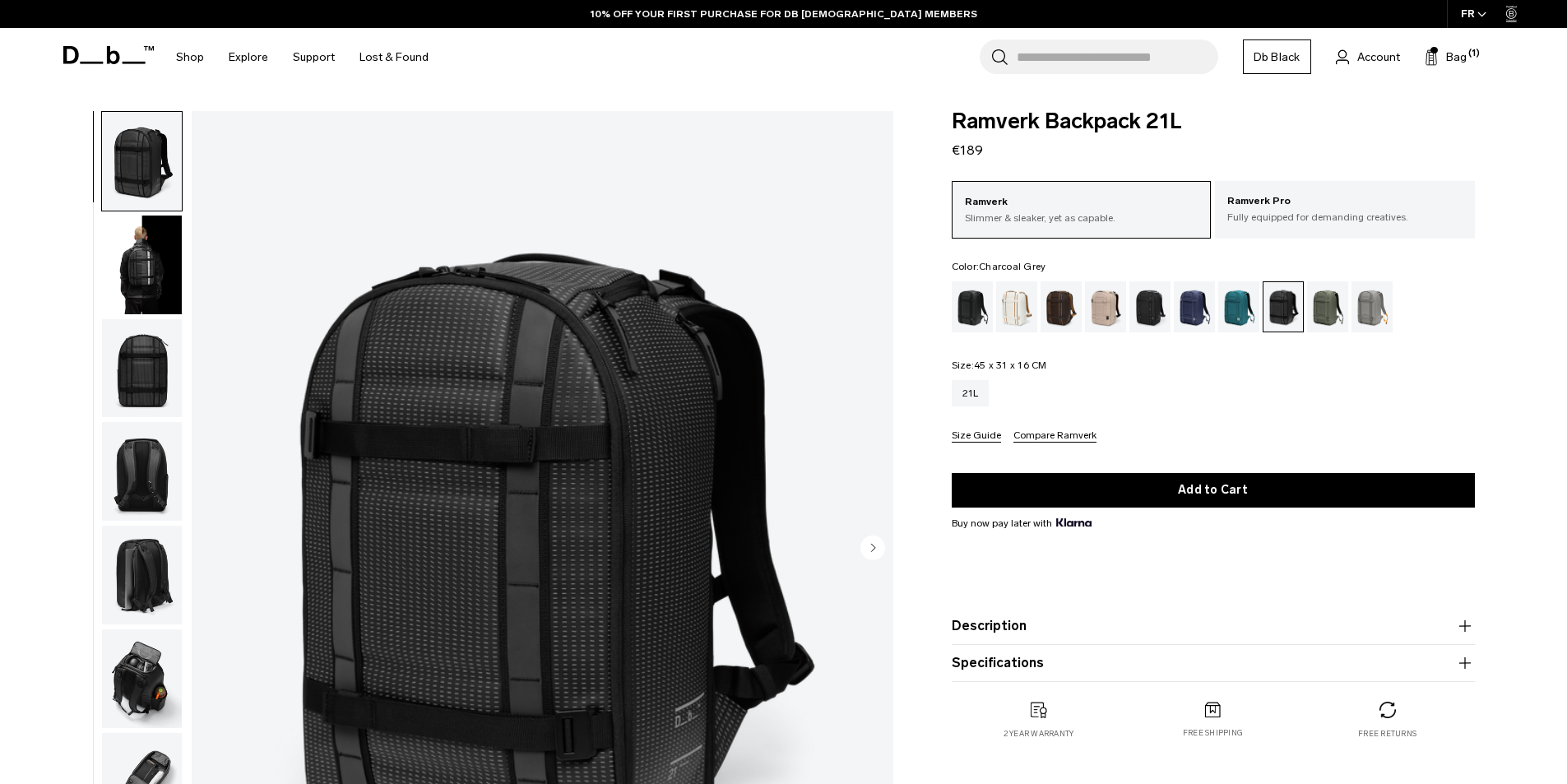
click at [1158, 301] on div "Charcoal Grey" at bounding box center [1150, 306] width 42 height 51
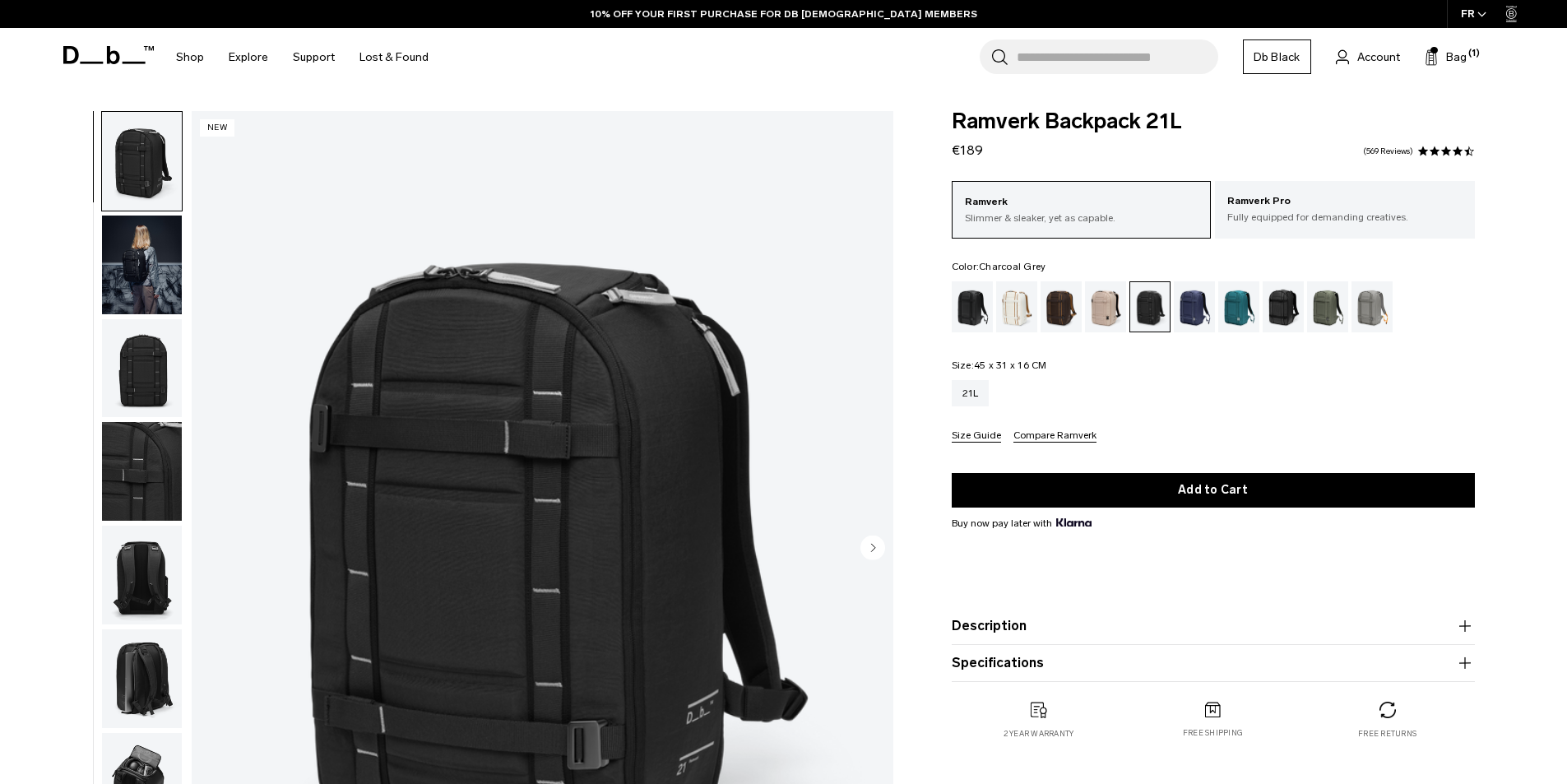
drag, startPoint x: 0, startPoint y: 0, endPoint x: 1092, endPoint y: 353, distance: 1147.6
click at [1092, 353] on div "Ramverk Slimmer & sleaker, yet as capable. Ramverk Pro Fully equipped for deman…" at bounding box center [1214, 311] width 523 height 261
click at [158, 281] on img "button" at bounding box center [141, 265] width 79 height 99
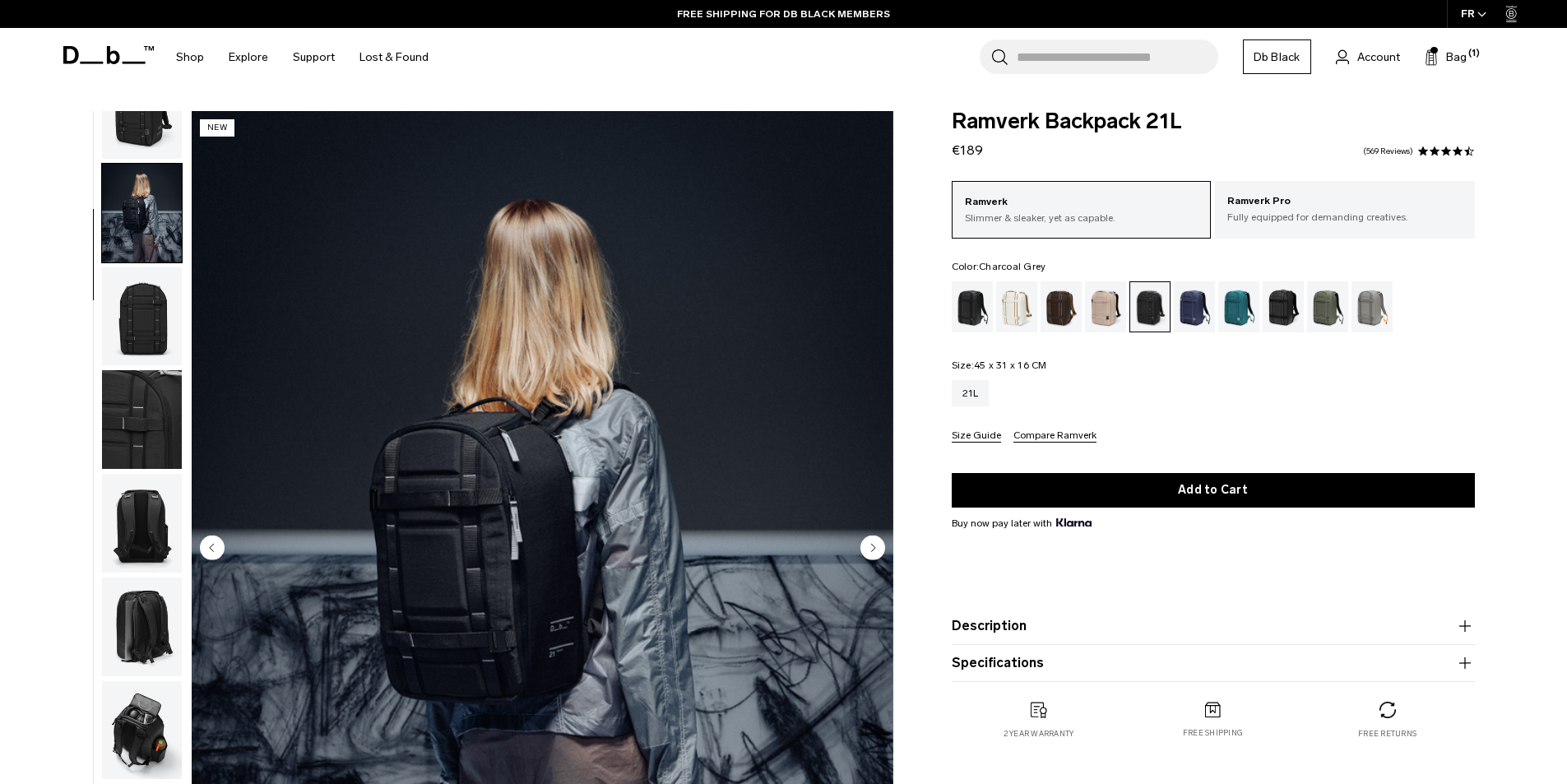
click at [102, 297] on img "button" at bounding box center [141, 317] width 79 height 99
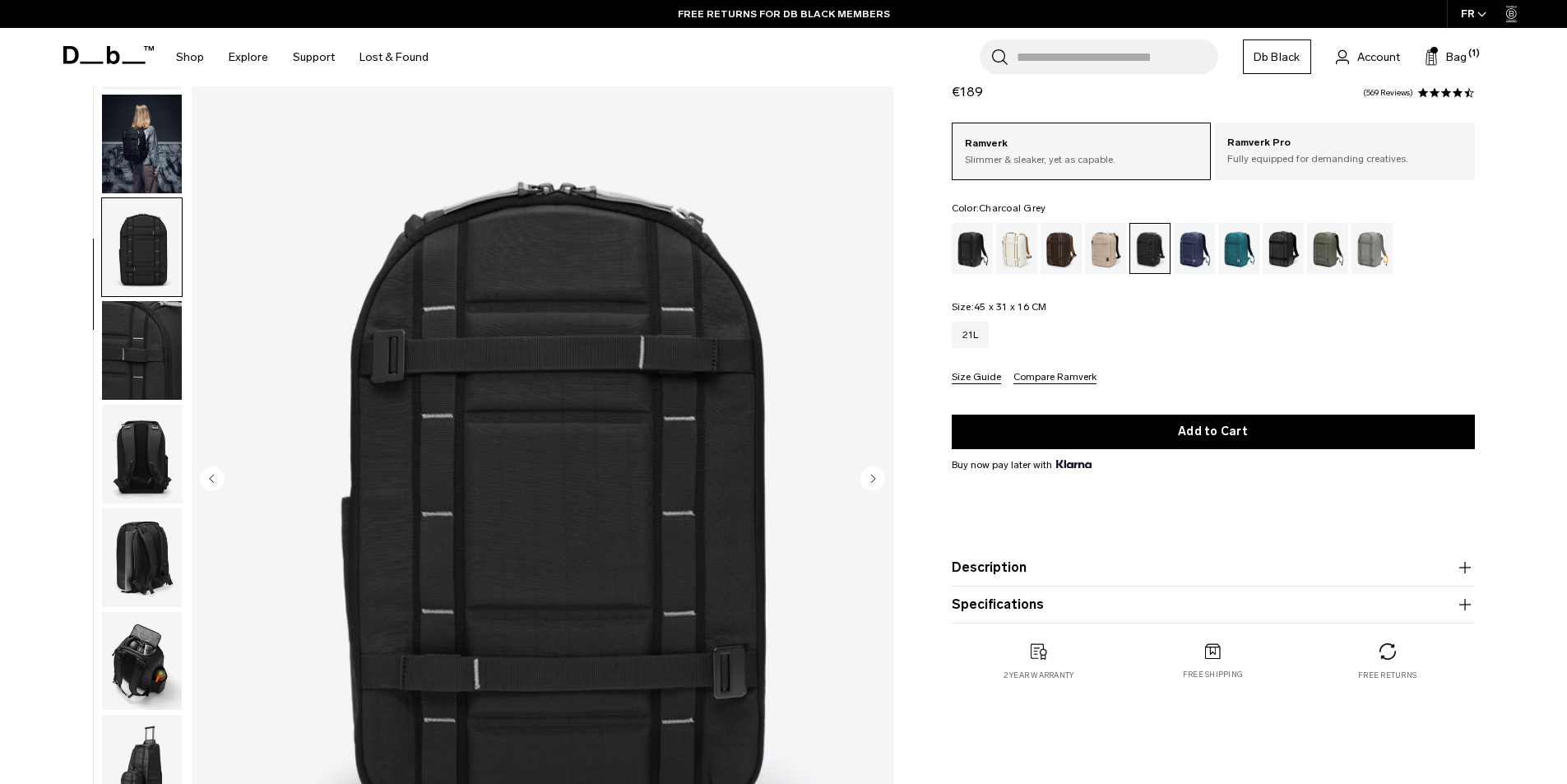
scroll to position [164, 0]
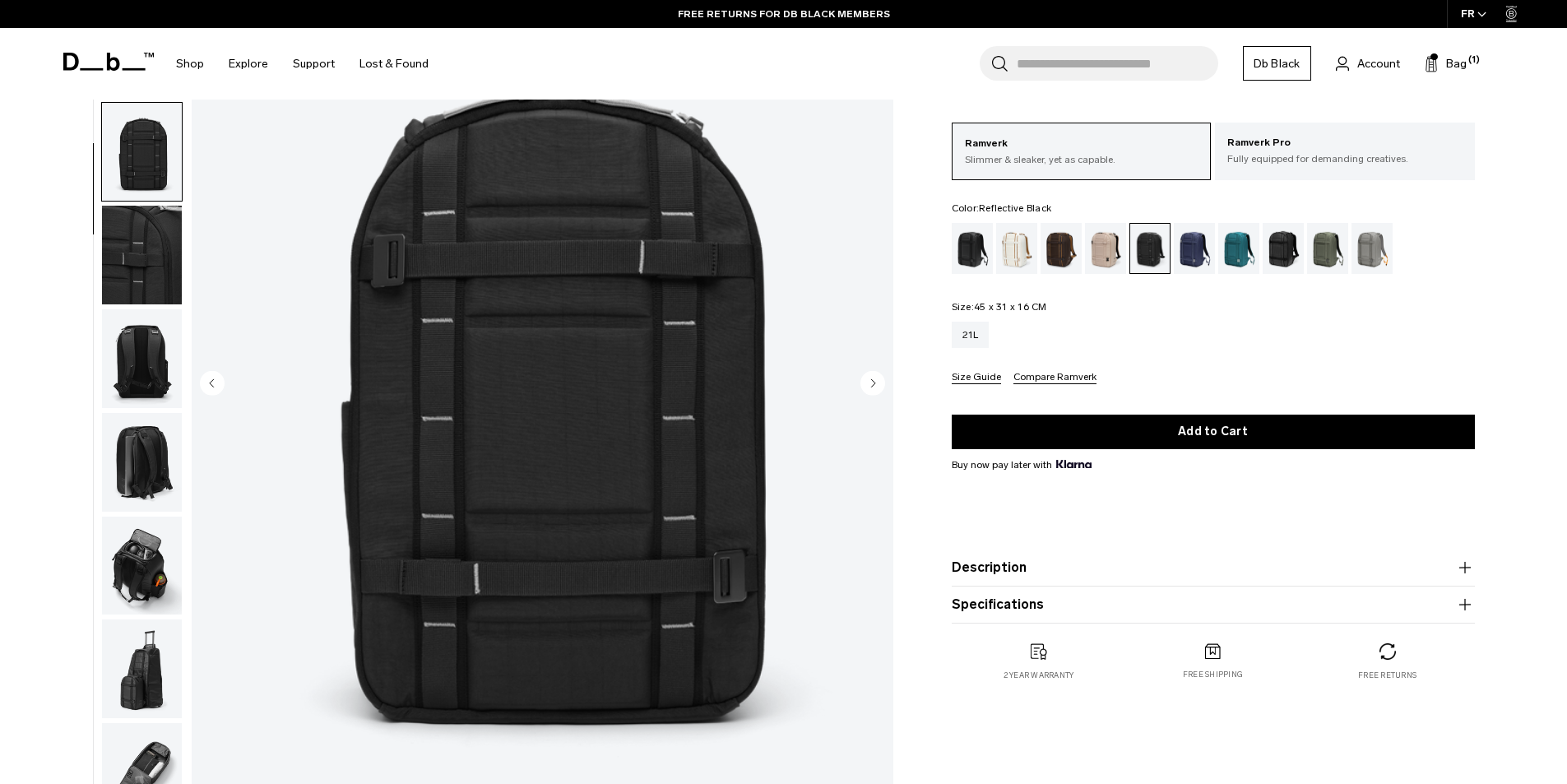
click at [1293, 254] on div "Reflective Black" at bounding box center [1283, 248] width 42 height 51
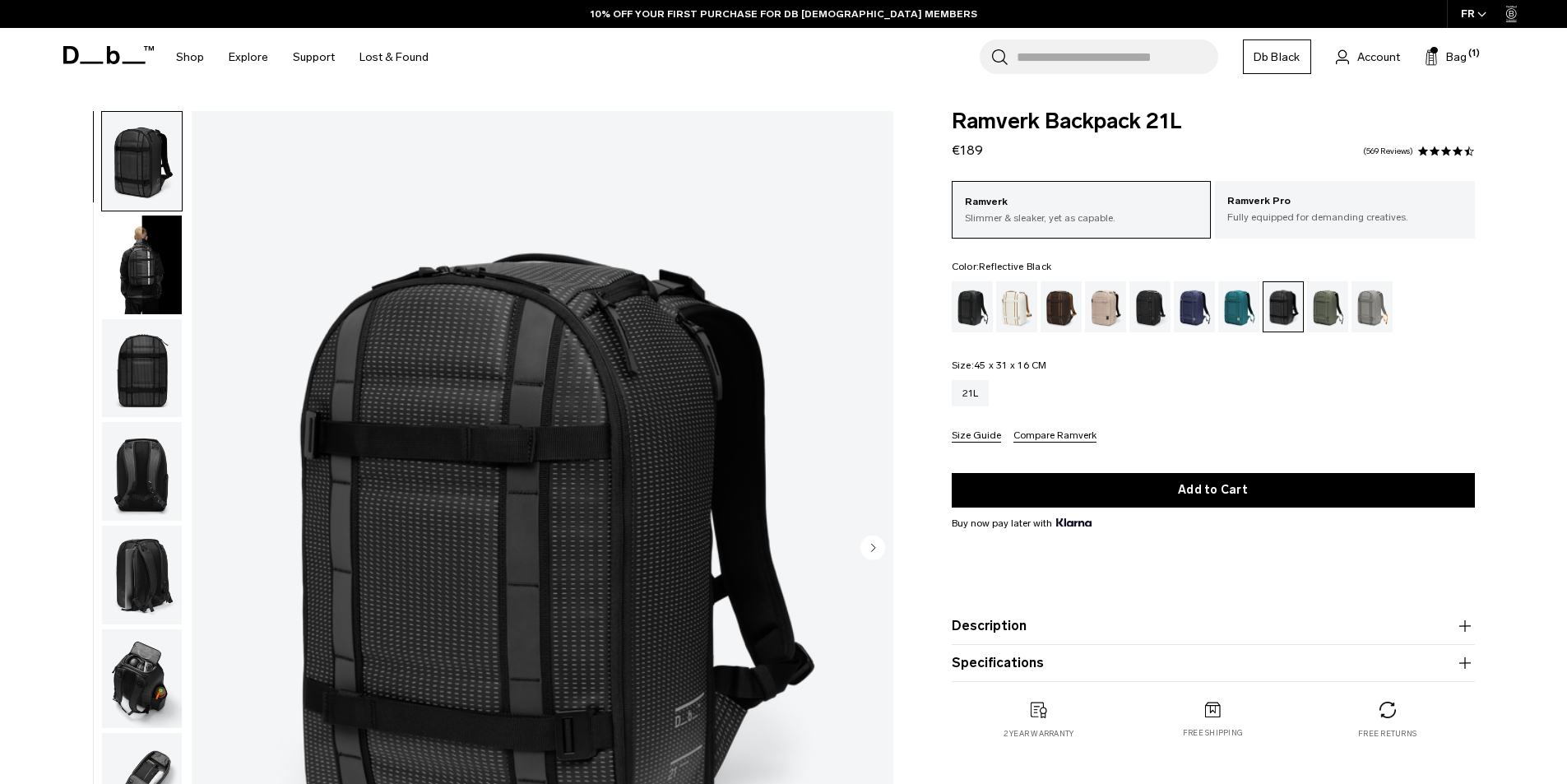
drag, startPoint x: 0, startPoint y: 0, endPoint x: 1366, endPoint y: 421, distance: 1429.4
click at [1366, 421] on div "21L Size Guide Compare Ramverk" at bounding box center [1214, 411] width 523 height 62
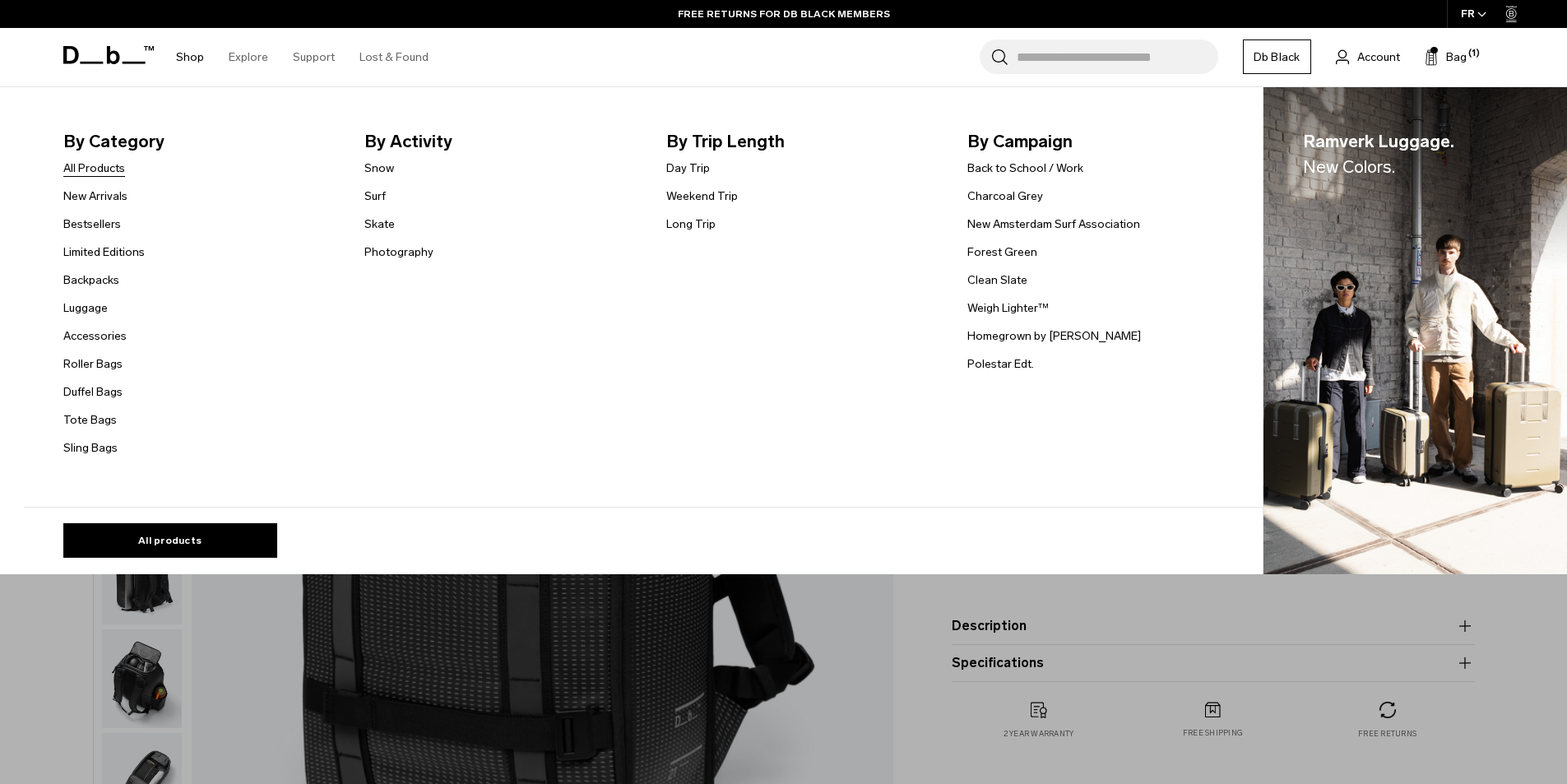
click at [123, 160] on link "All Products" at bounding box center [94, 168] width 62 height 17
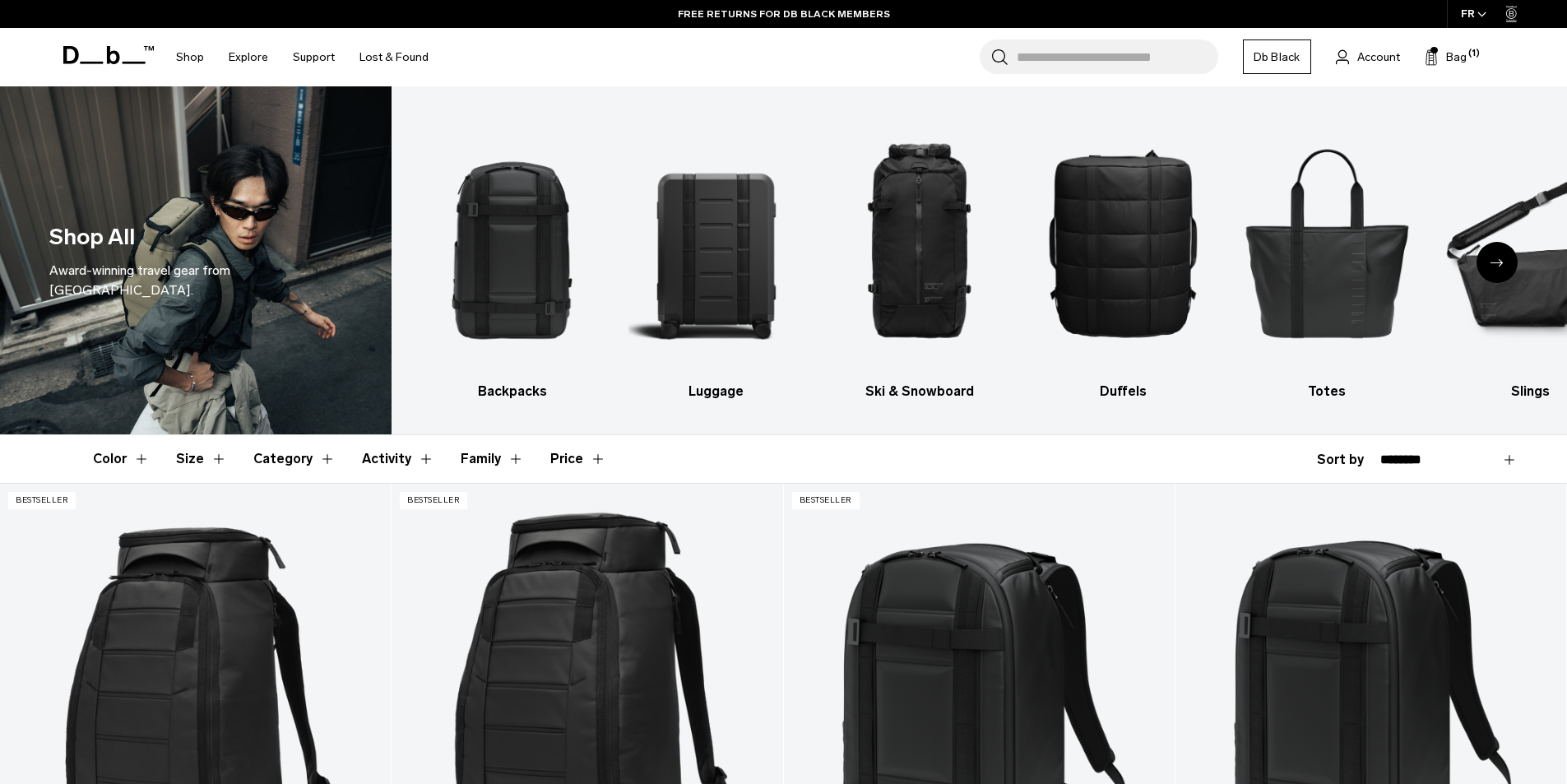
click at [1500, 258] on div "Next slide" at bounding box center [1497, 262] width 41 height 41
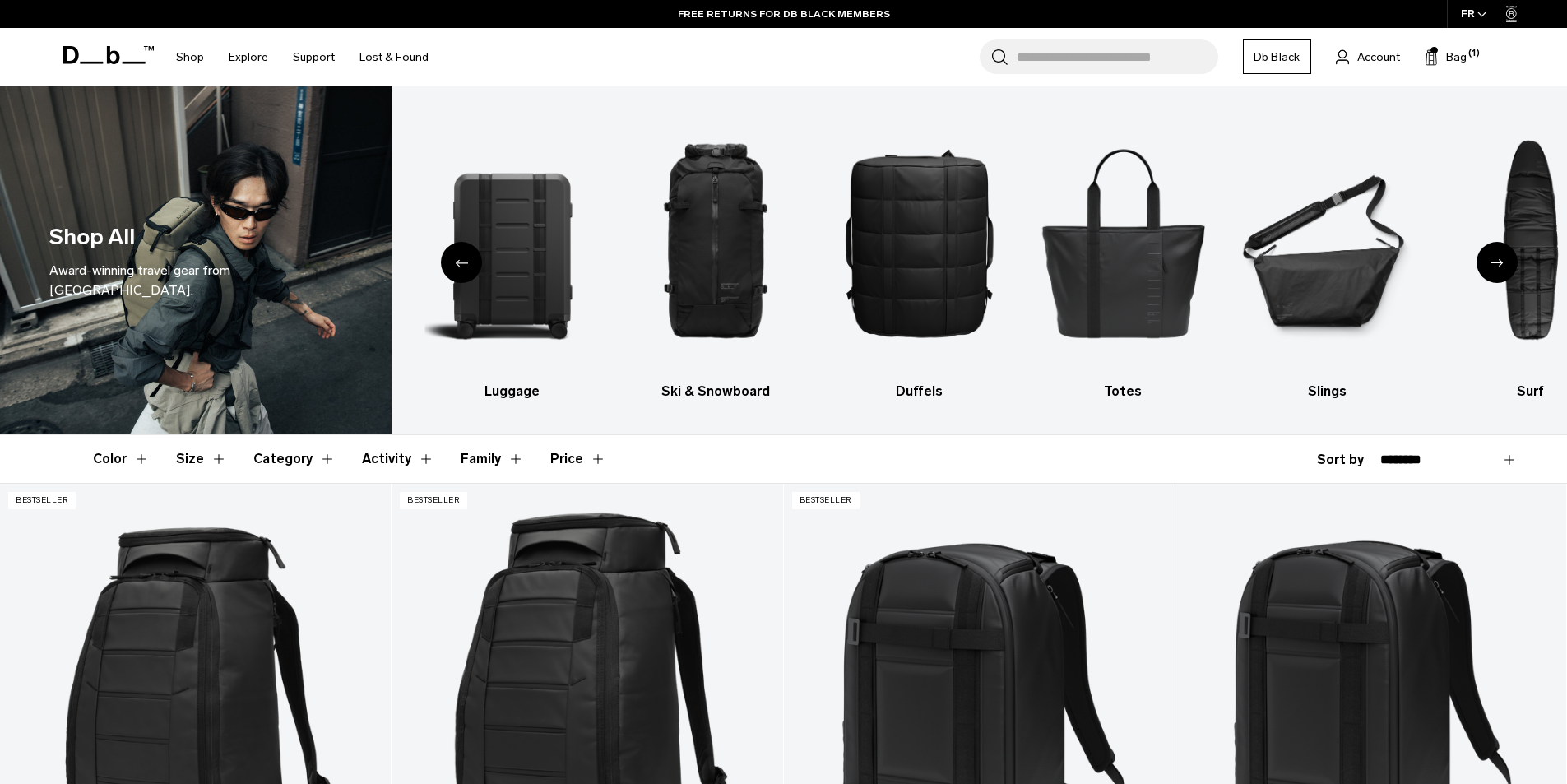
click at [1502, 259] on icon "Next slide" at bounding box center [1497, 262] width 13 height 7
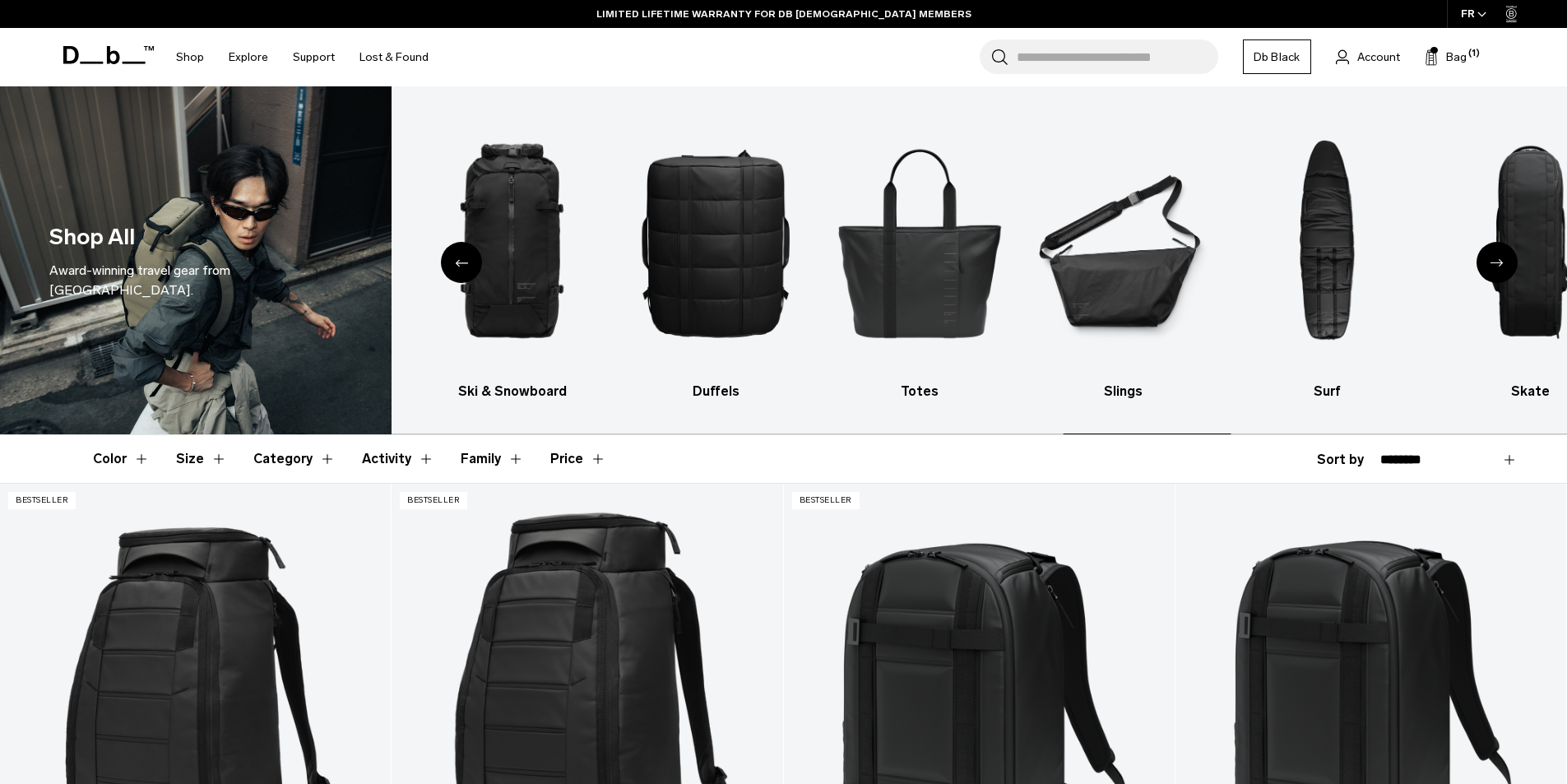
click at [1498, 259] on icon "Next slide" at bounding box center [1497, 262] width 13 height 7
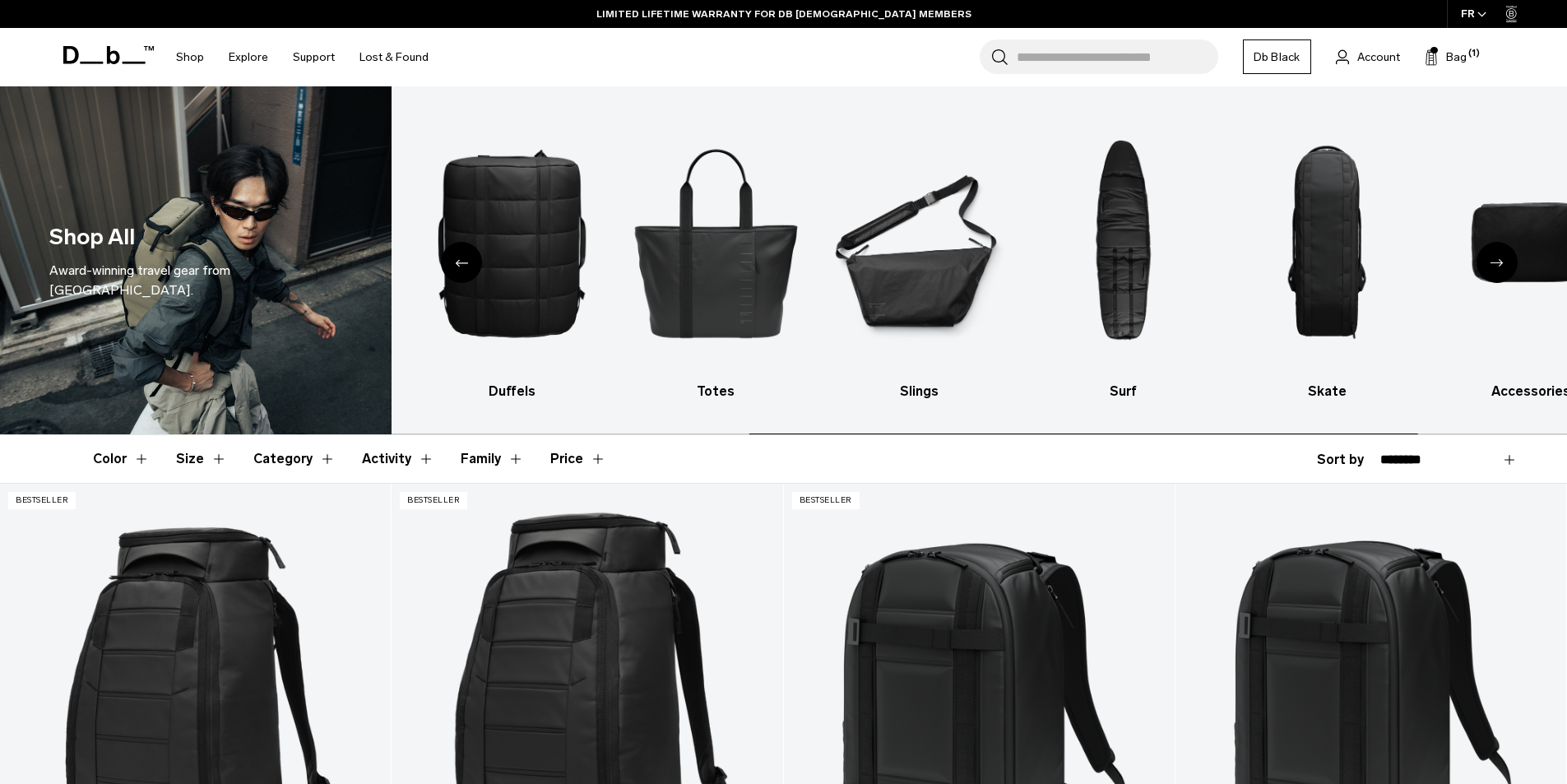
click at [1498, 259] on icon "Next slide" at bounding box center [1497, 262] width 13 height 7
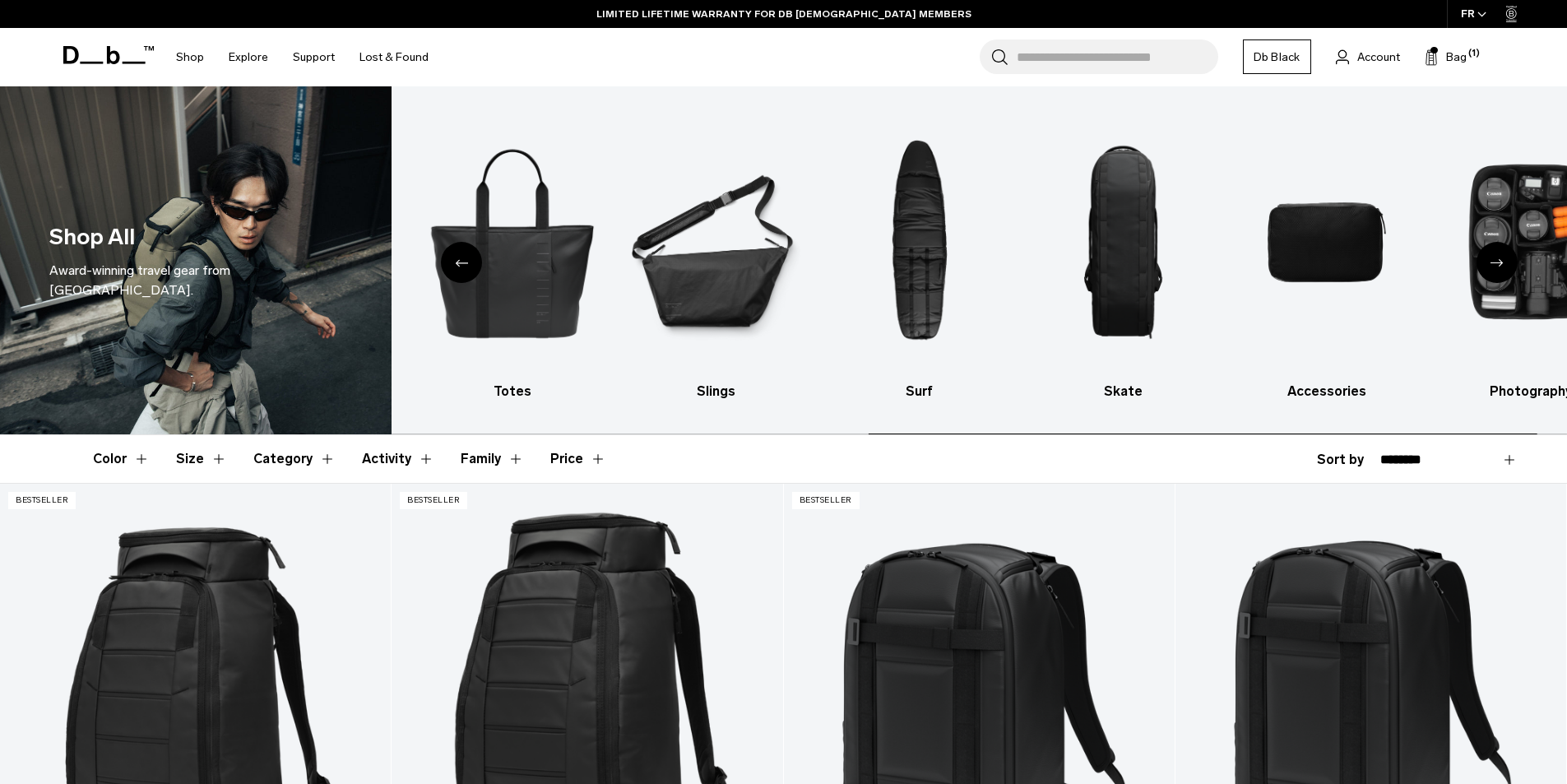
click at [1498, 259] on icon "Next slide" at bounding box center [1497, 262] width 13 height 7
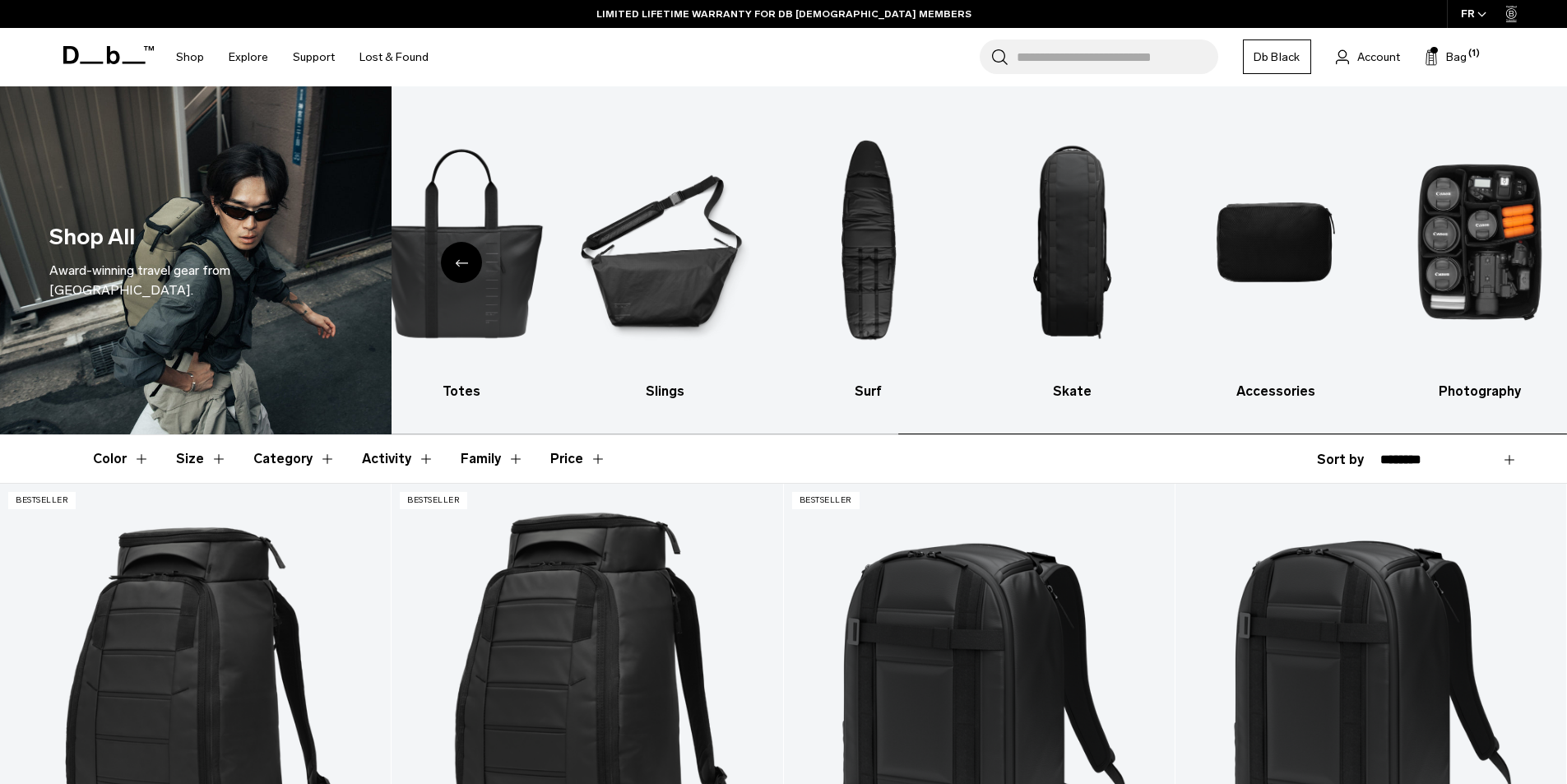
click at [1498, 259] on img "10 / 10" at bounding box center [1480, 242] width 175 height 262
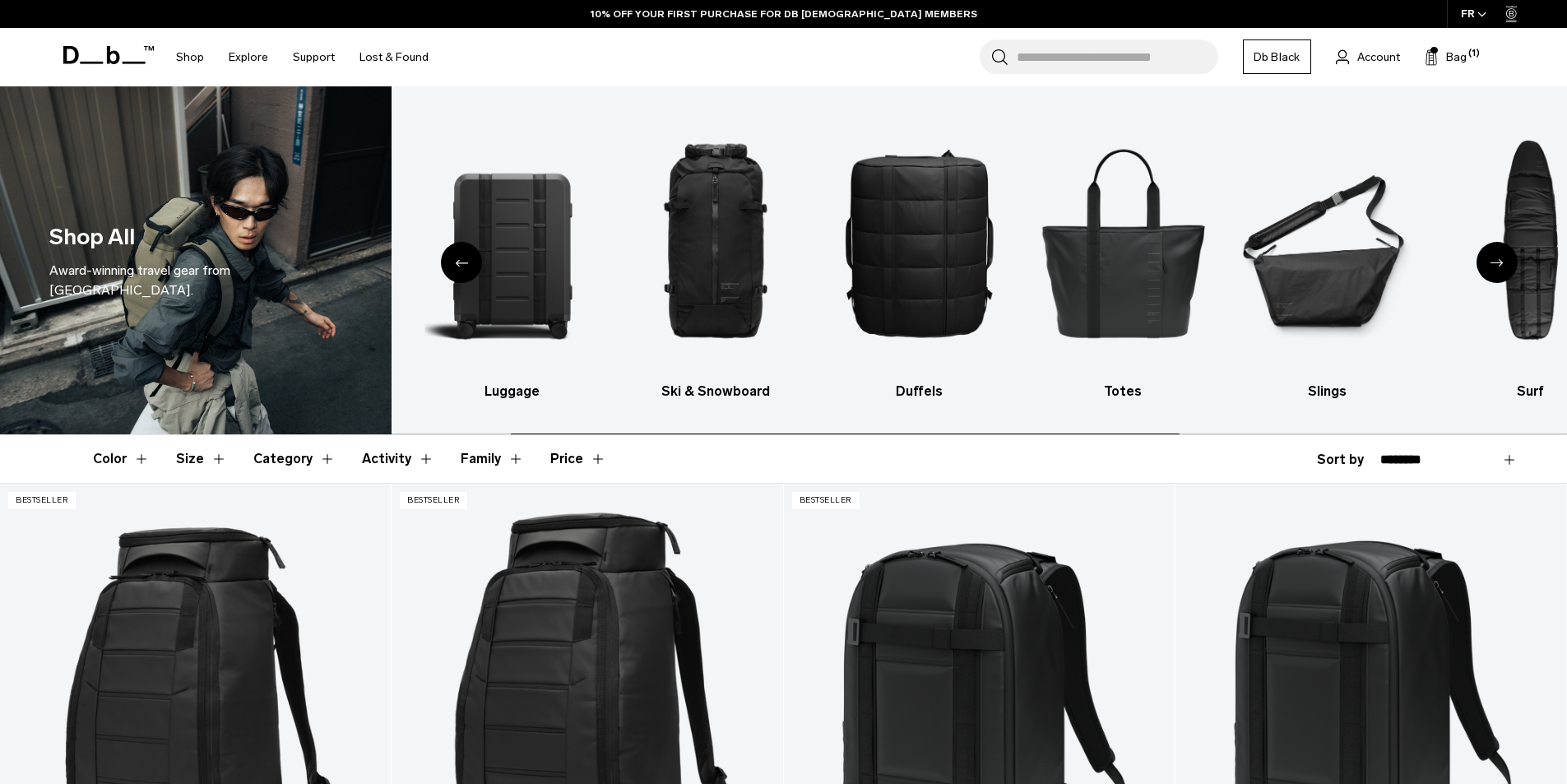
click at [1494, 257] on div "Next slide" at bounding box center [1497, 262] width 41 height 41
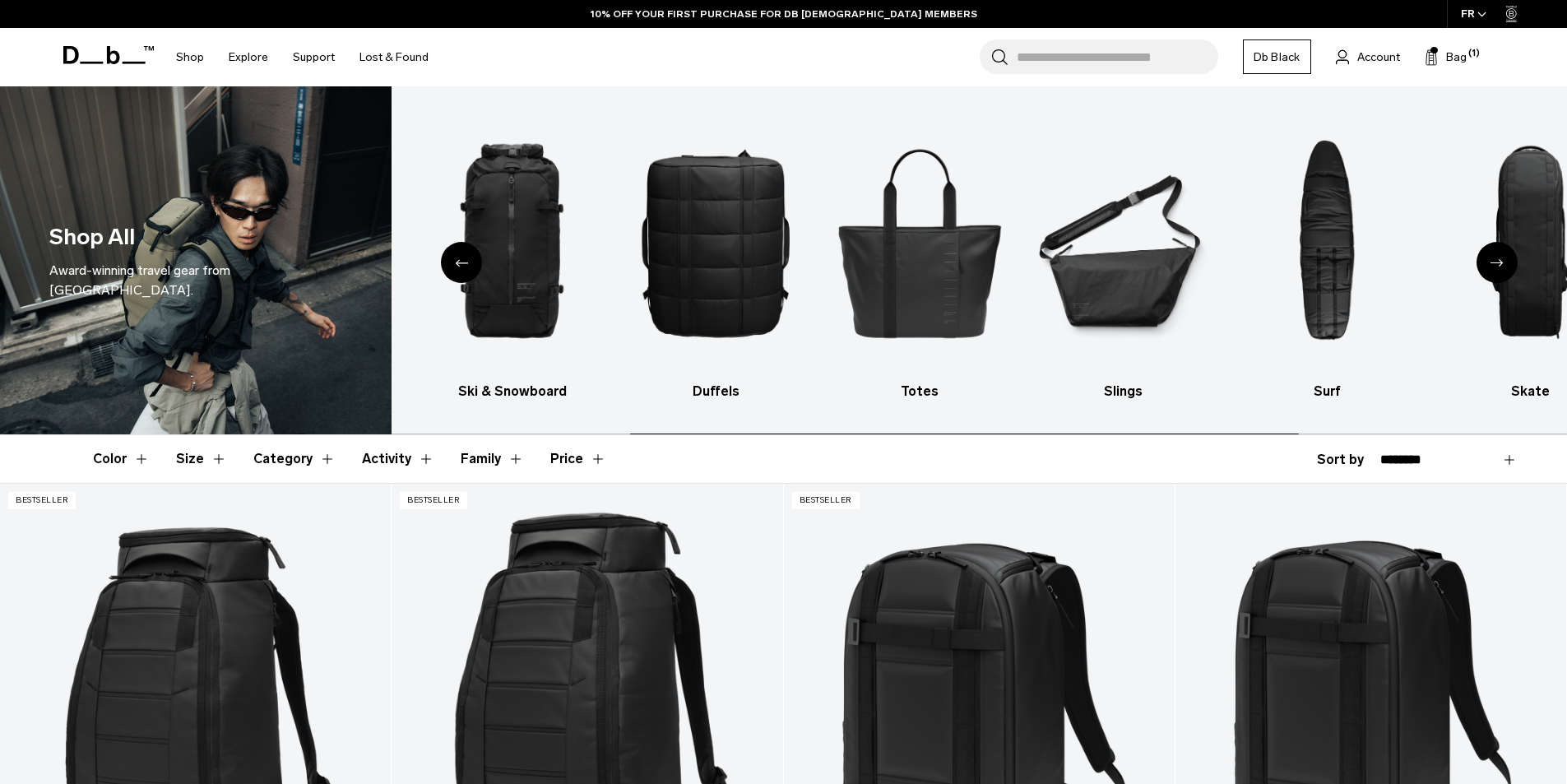
click at [1492, 258] on div "Next slide" at bounding box center [1497, 262] width 41 height 41
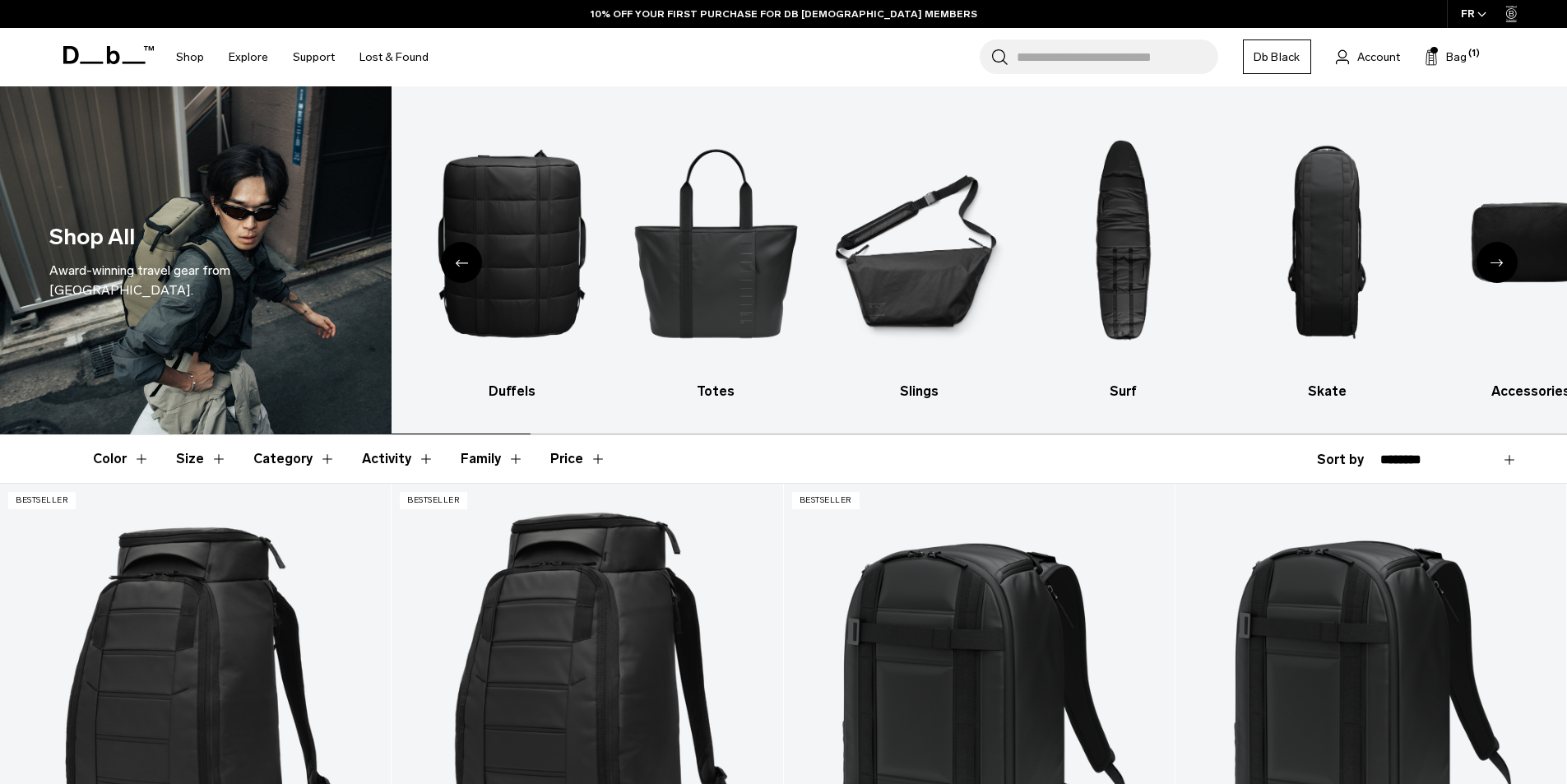
click at [1492, 258] on div "Next slide" at bounding box center [1497, 262] width 41 height 41
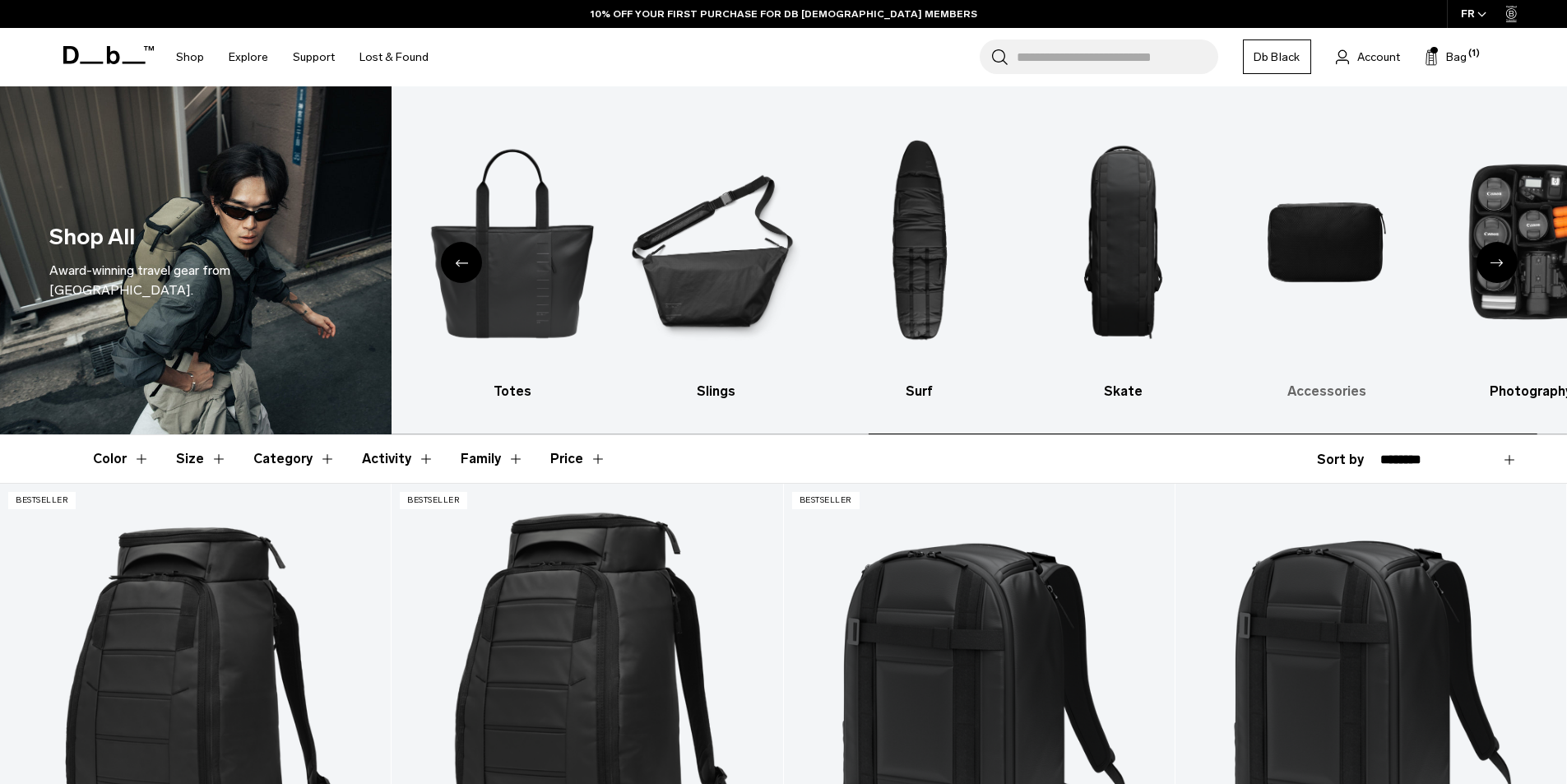
click at [1301, 228] on img "9 / 10" at bounding box center [1328, 242] width 175 height 262
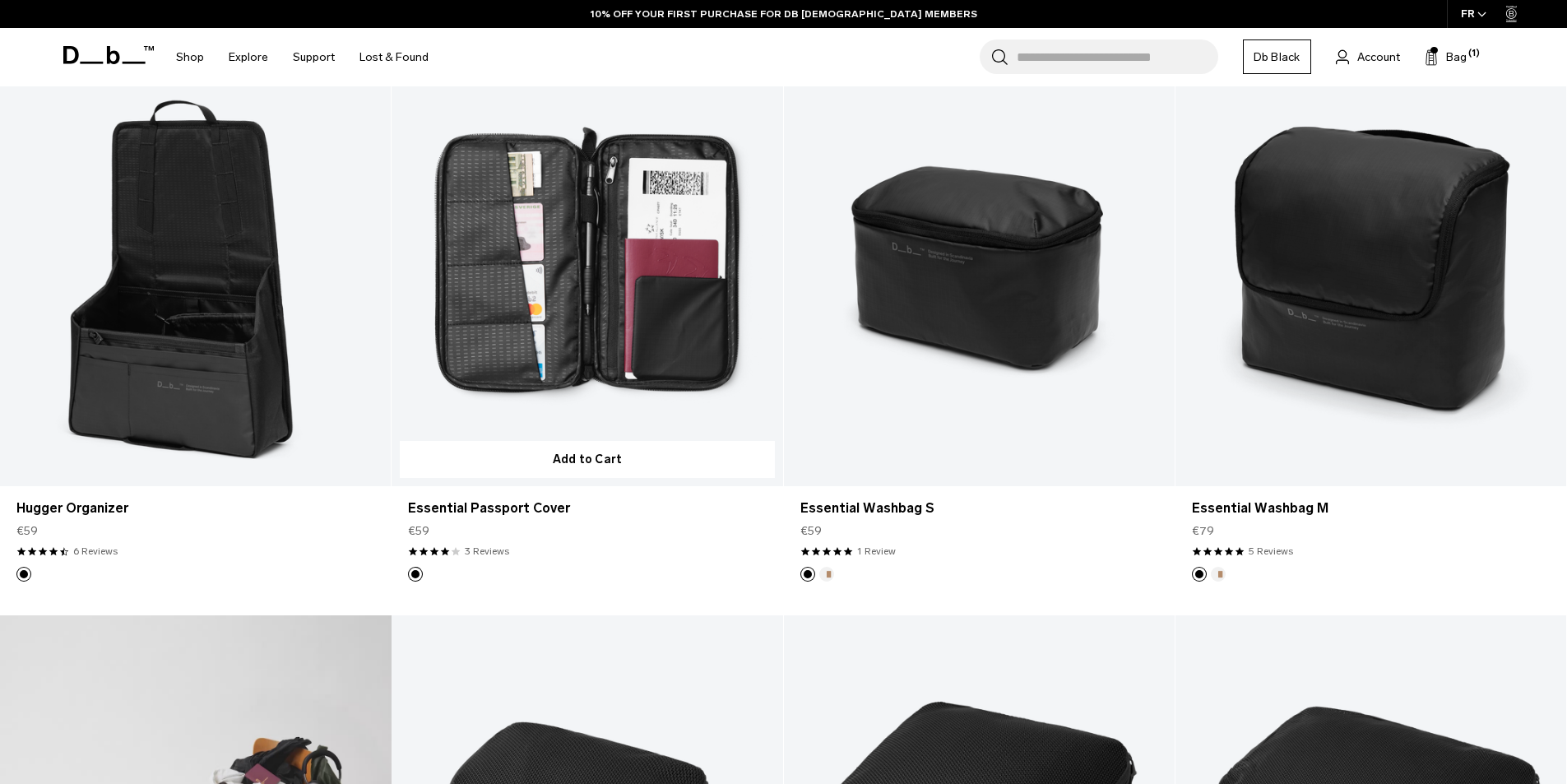
scroll to position [329, 0]
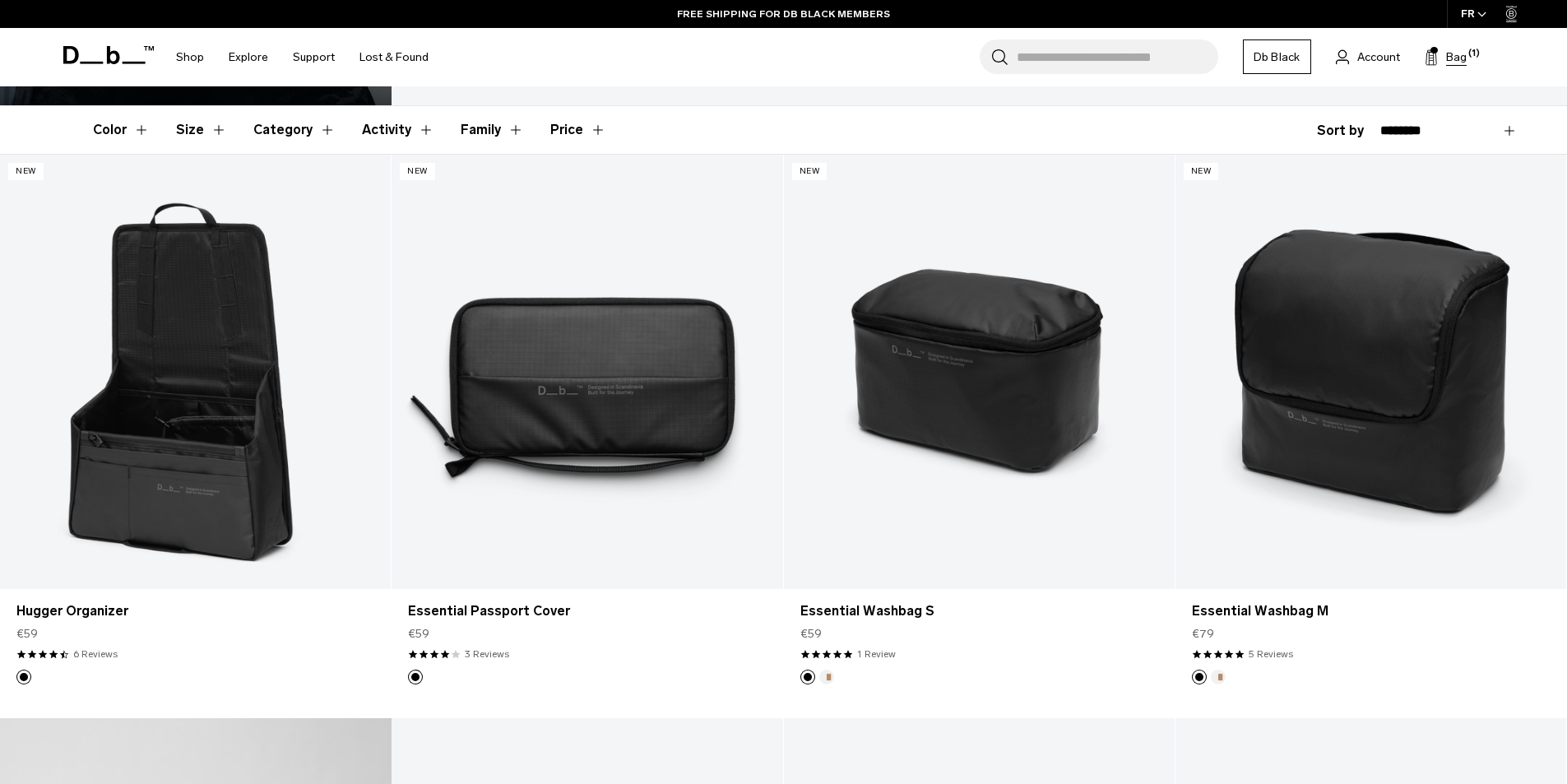
click at [1425, 58] on icon at bounding box center [1431, 57] width 13 height 16
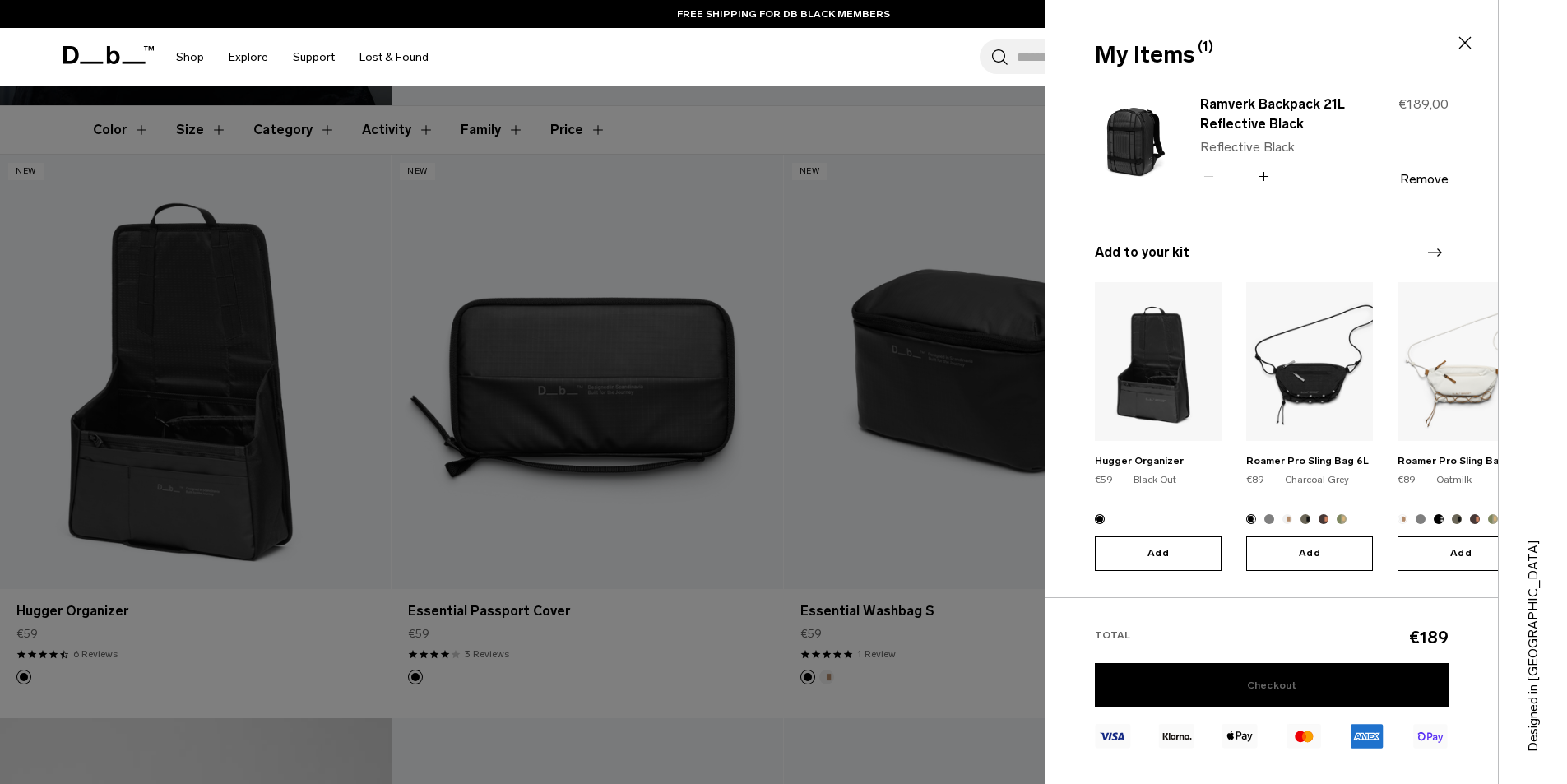
click at [1267, 680] on link "Checkout" at bounding box center [1272, 685] width 353 height 45
